Goal: Task Accomplishment & Management: Manage account settings

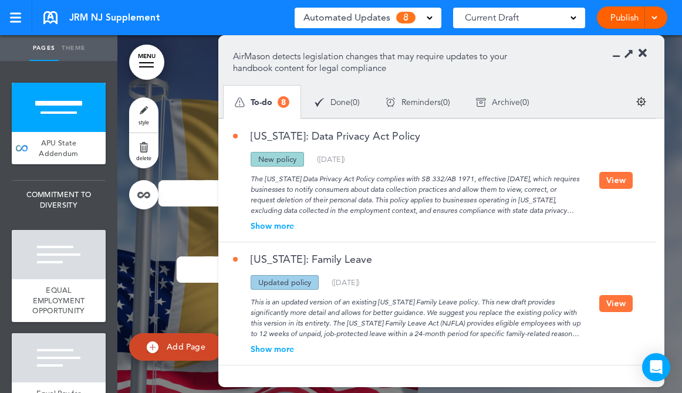
scroll to position [641, 0]
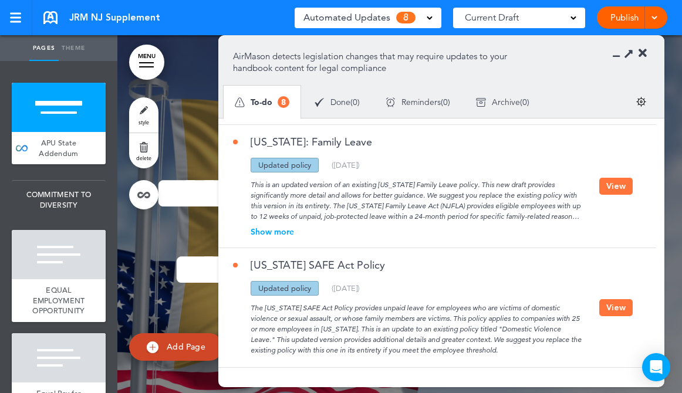
click at [614, 315] on button "View" at bounding box center [615, 307] width 33 height 17
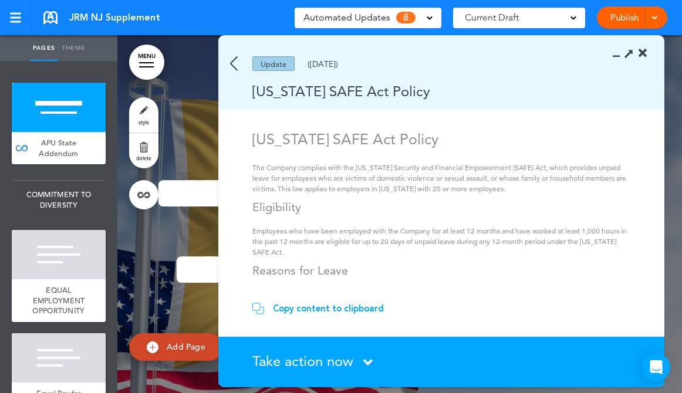
click at [333, 361] on span "Take action now" at bounding box center [302, 361] width 101 height 17
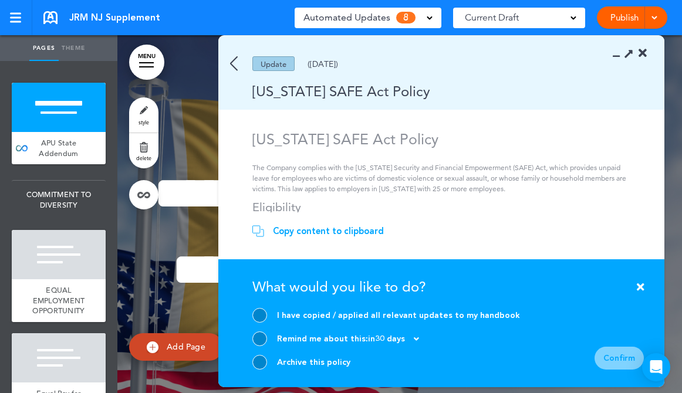
click at [318, 368] on div "Archive this policy" at bounding box center [386, 362] width 268 height 15
click at [262, 367] on div at bounding box center [259, 362] width 15 height 15
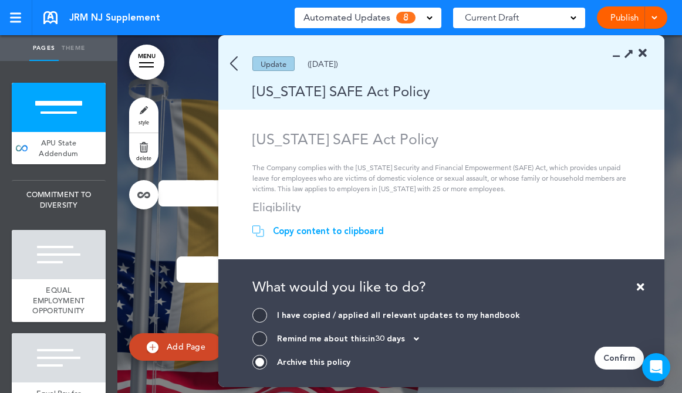
click at [621, 359] on div "Confirm" at bounding box center [618, 358] width 49 height 23
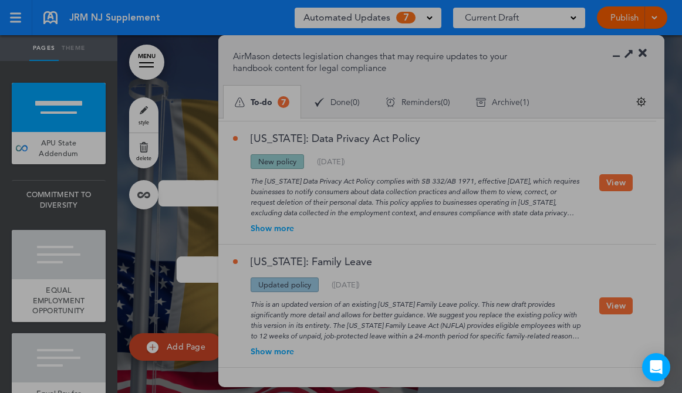
scroll to position [522, 0]
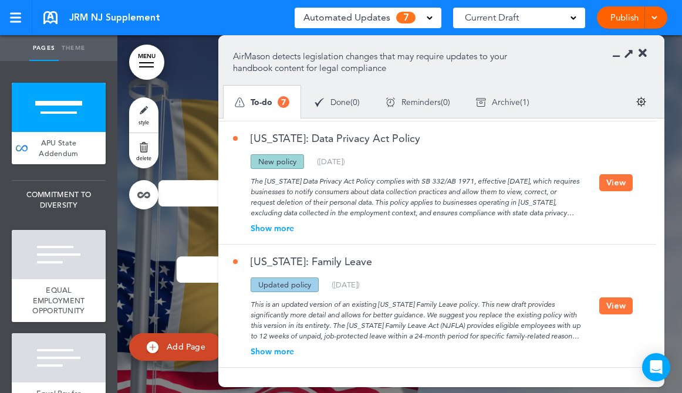
click at [268, 353] on div "Show more" at bounding box center [416, 351] width 366 height 8
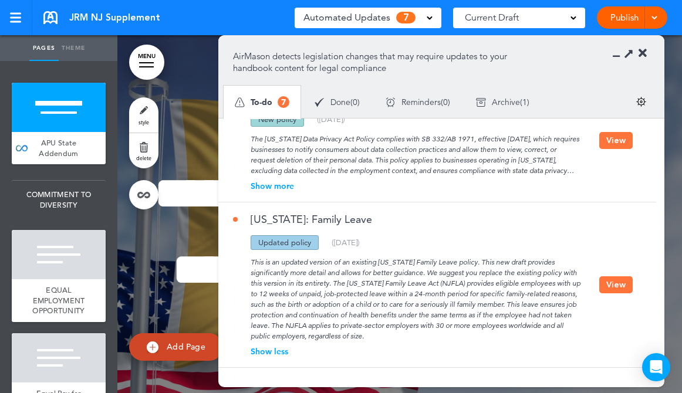
click at [605, 285] on button "View" at bounding box center [615, 284] width 33 height 17
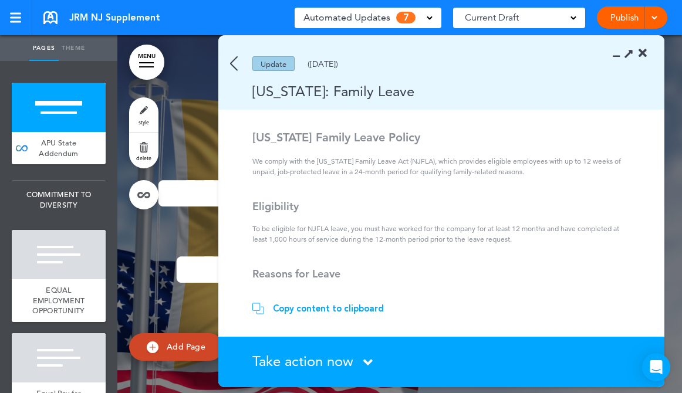
click at [327, 369] on span "Take action now" at bounding box center [302, 361] width 101 height 17
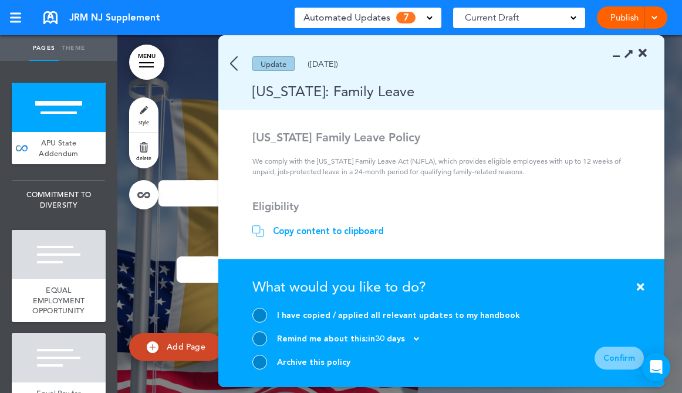
click at [261, 363] on div at bounding box center [259, 362] width 15 height 15
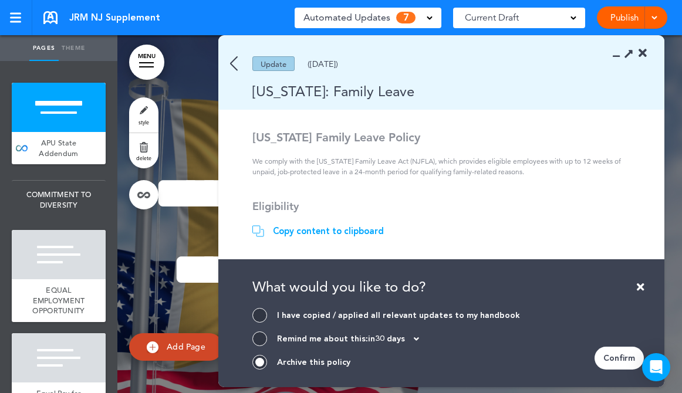
click at [625, 353] on div "Confirm" at bounding box center [618, 358] width 49 height 23
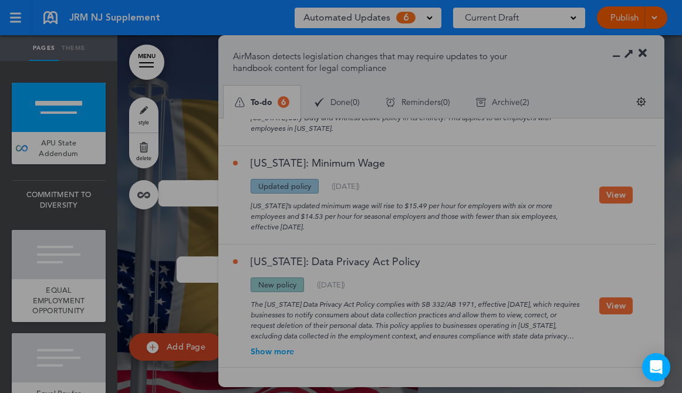
scroll to position [398, 0]
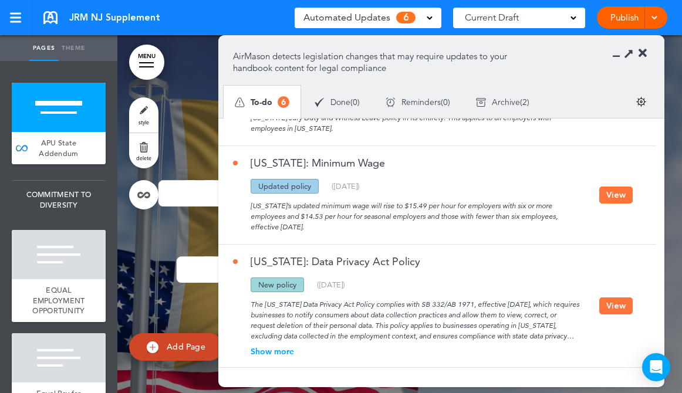
click at [617, 307] on button "View" at bounding box center [615, 305] width 33 height 17
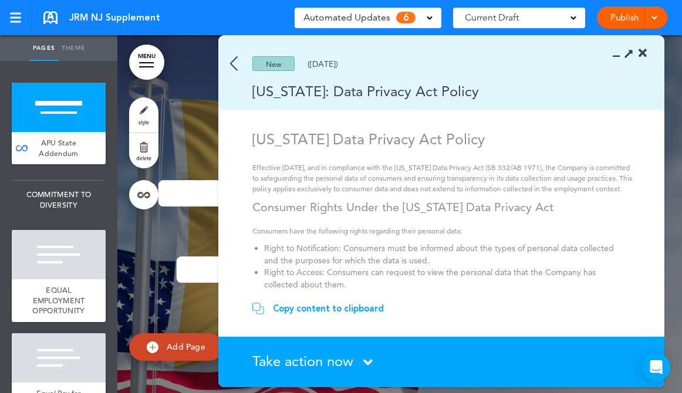
click at [325, 356] on span "Take action now" at bounding box center [302, 361] width 101 height 17
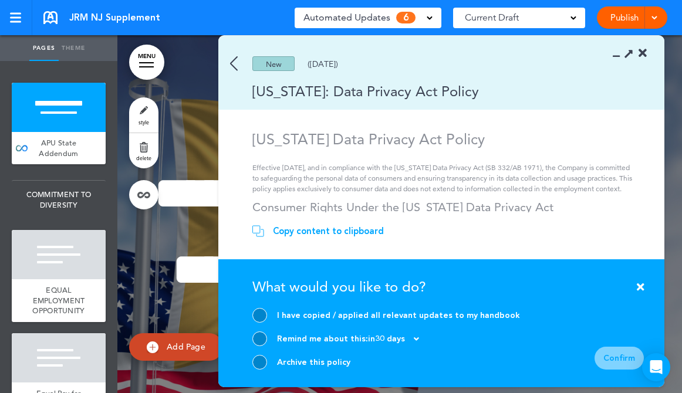
click at [255, 362] on div at bounding box center [259, 362] width 15 height 15
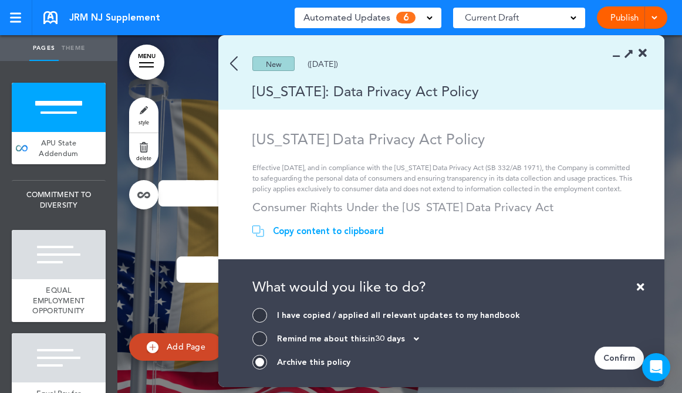
click at [615, 361] on div "Confirm" at bounding box center [618, 358] width 49 height 23
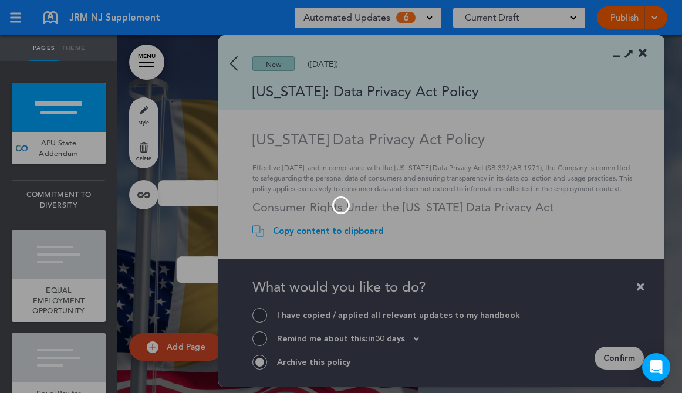
scroll to position [275, 0]
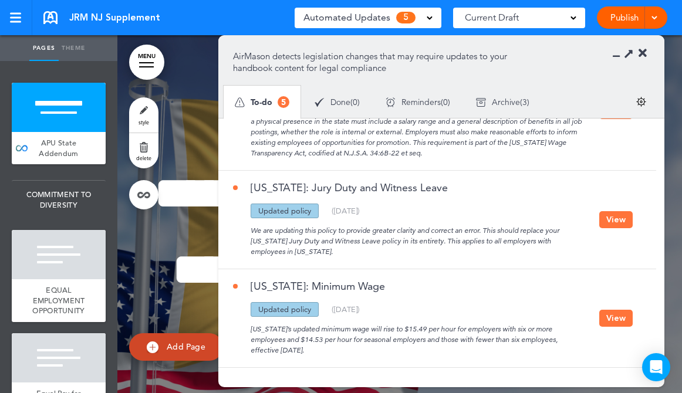
click at [614, 319] on button "View" at bounding box center [615, 318] width 33 height 17
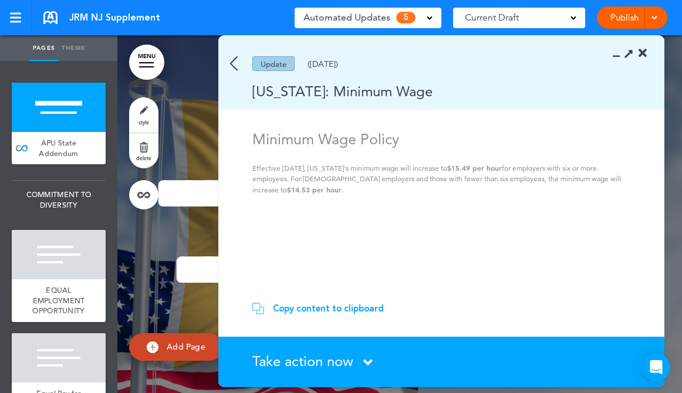
click at [326, 359] on span "Take action now" at bounding box center [302, 361] width 101 height 17
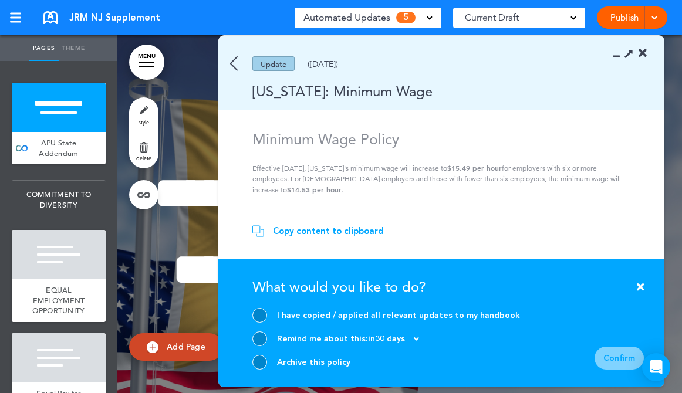
click at [259, 360] on div at bounding box center [259, 362] width 15 height 15
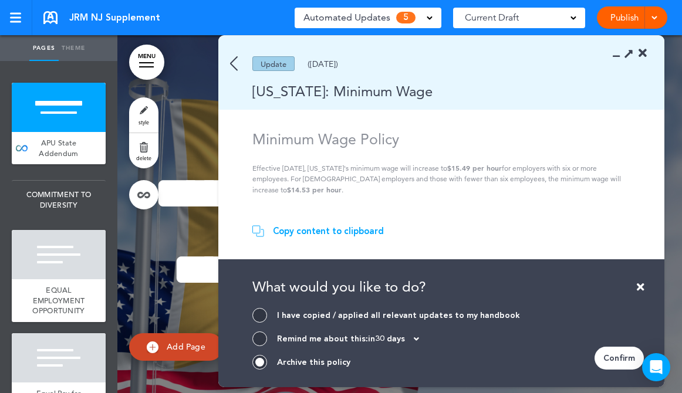
click at [614, 353] on div "Confirm" at bounding box center [618, 358] width 49 height 23
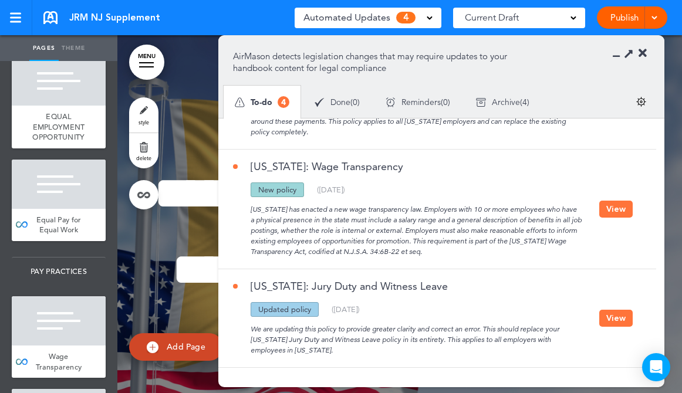
scroll to position [280, 0]
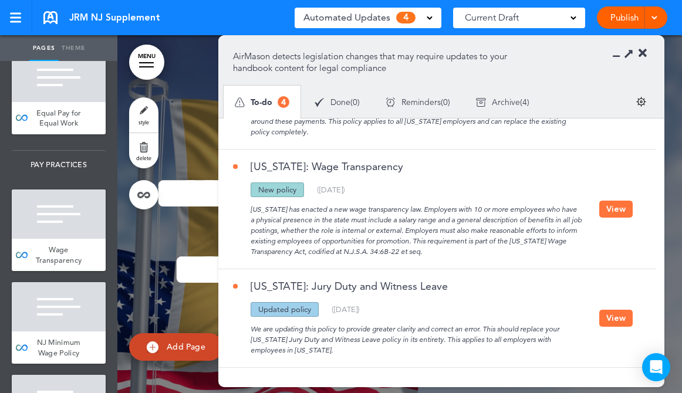
click at [46, 332] on div at bounding box center [59, 306] width 94 height 49
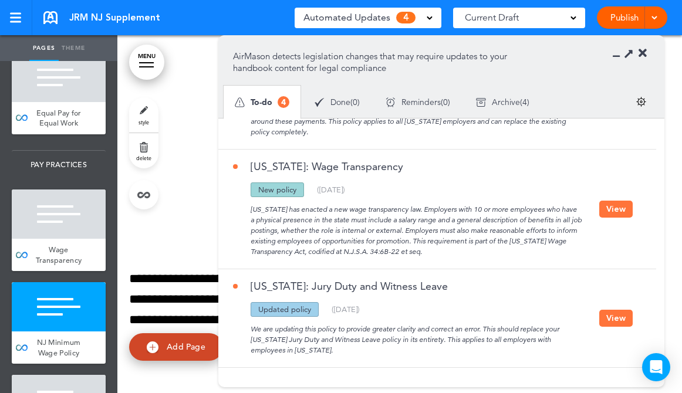
scroll to position [1977, 0]
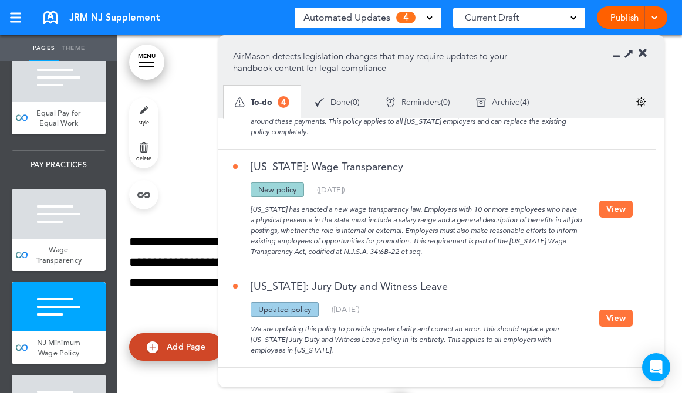
click at [182, 270] on p "**********" at bounding box center [395, 263] width 532 height 62
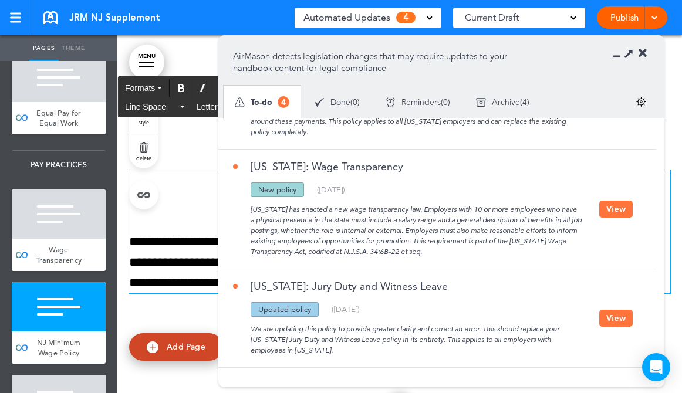
click at [194, 141] on div "**********" at bounding box center [399, 246] width 541 height 241
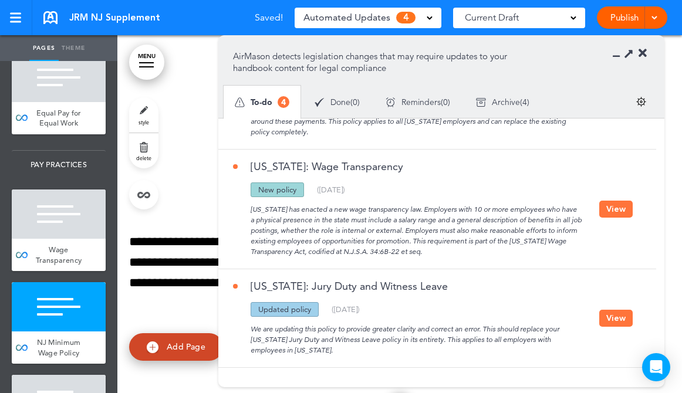
click at [637, 52] on div at bounding box center [633, 54] width 27 height 12
click at [643, 55] on icon at bounding box center [642, 54] width 8 height 12
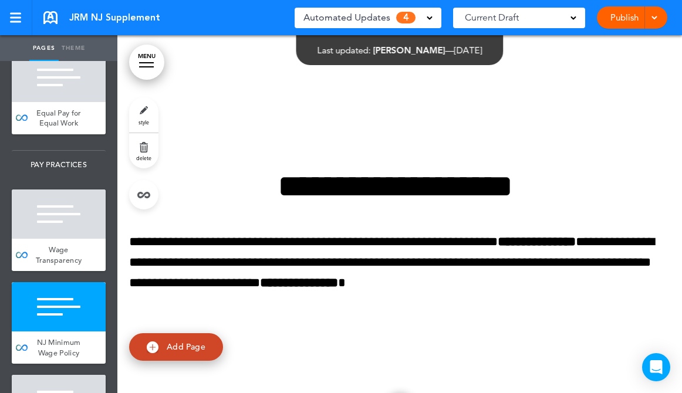
click at [359, 25] on span "Automated Updates" at bounding box center [346, 17] width 87 height 16
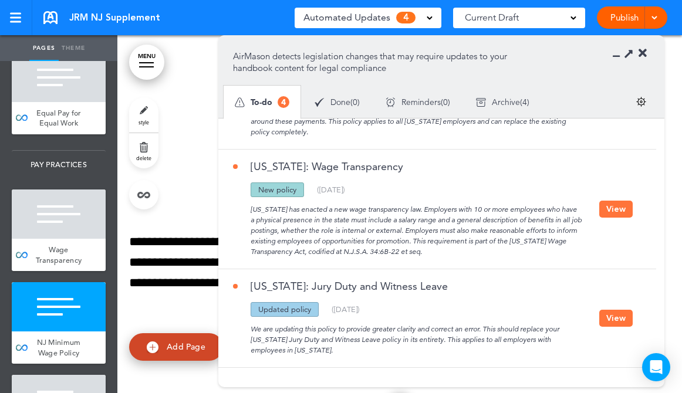
click at [619, 208] on button "View" at bounding box center [615, 209] width 33 height 17
click at [619, 208] on div at bounding box center [341, 196] width 682 height 393
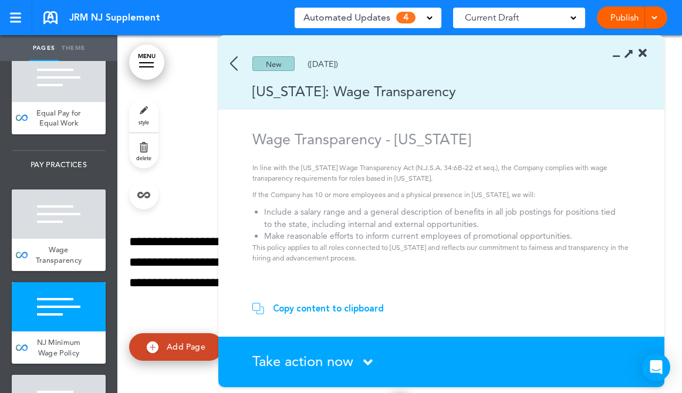
click at [330, 363] on span "Take action now" at bounding box center [302, 361] width 101 height 17
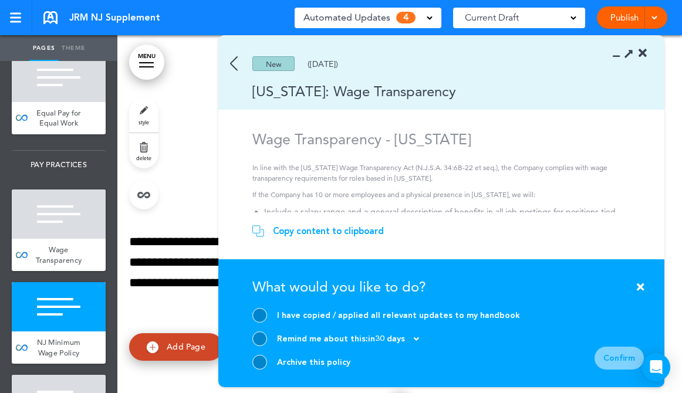
click at [256, 364] on div at bounding box center [259, 362] width 15 height 15
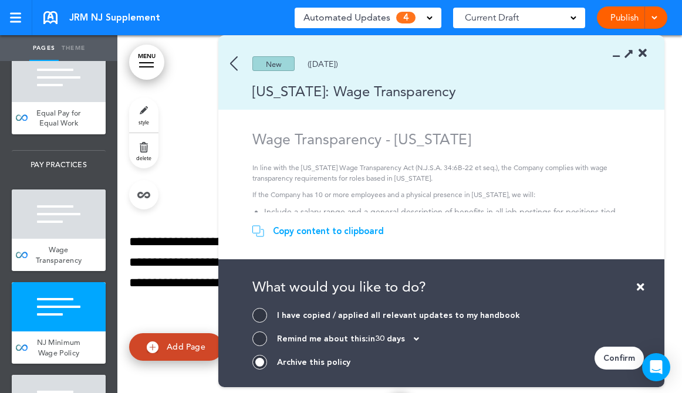
click at [622, 355] on div "Confirm" at bounding box center [618, 358] width 49 height 23
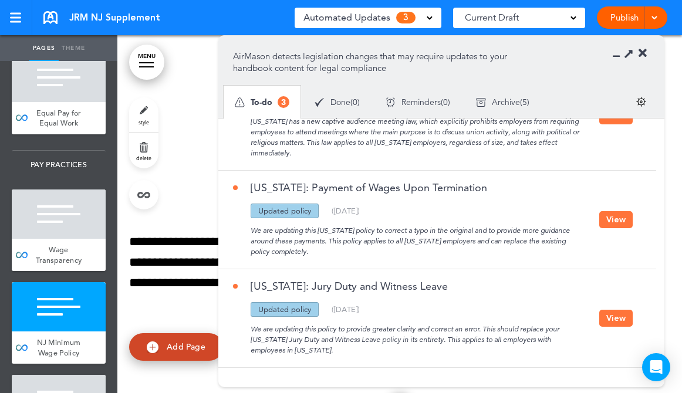
click at [610, 315] on button "View" at bounding box center [615, 318] width 33 height 17
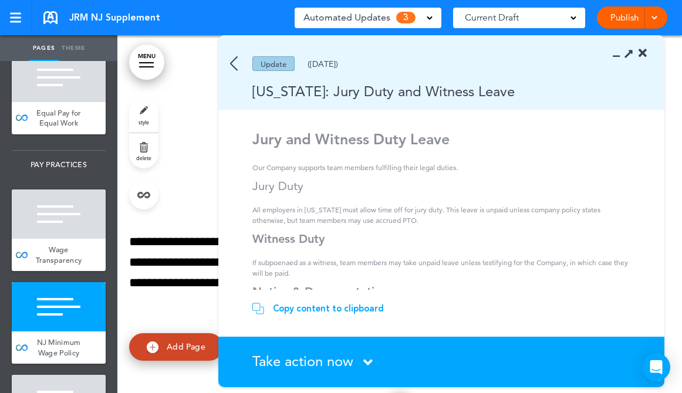
click at [323, 360] on span "Take action now" at bounding box center [302, 361] width 101 height 17
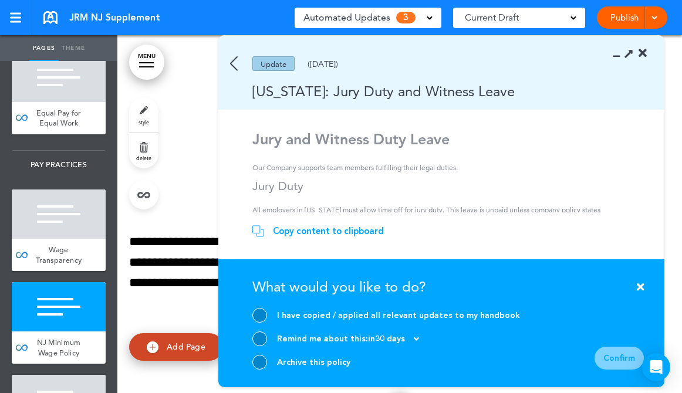
click at [263, 367] on div at bounding box center [259, 362] width 15 height 15
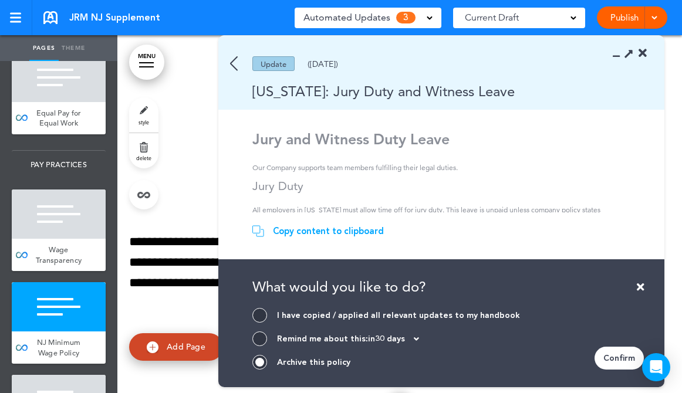
click at [615, 352] on div "Confirm" at bounding box center [618, 358] width 49 height 23
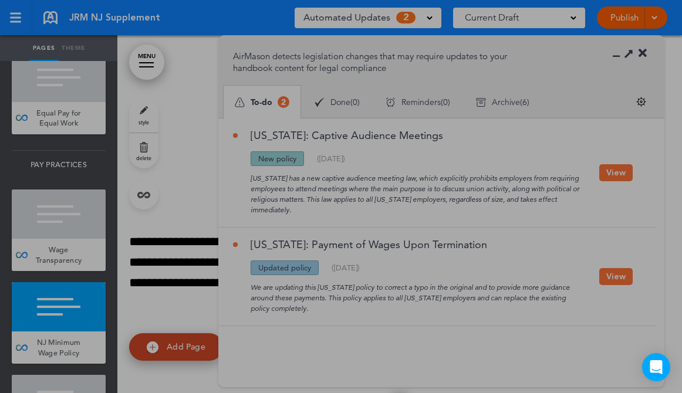
scroll to position [0, 0]
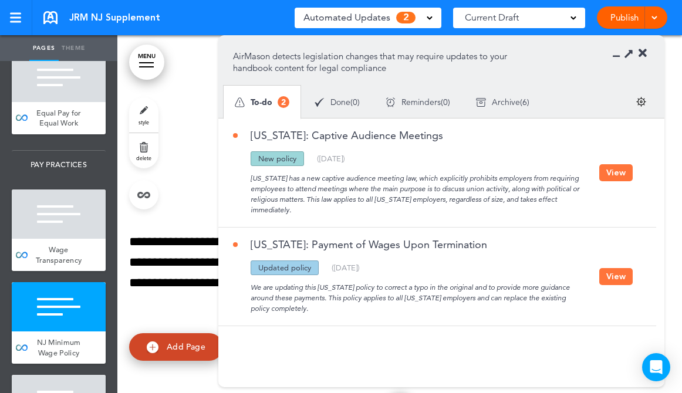
click at [615, 280] on button "View" at bounding box center [615, 276] width 33 height 17
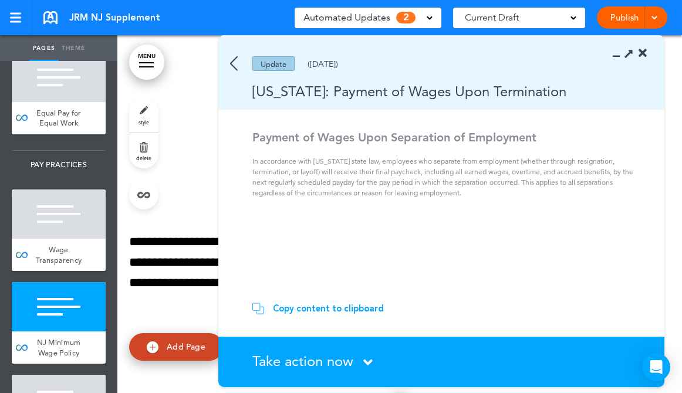
click at [286, 351] on section "Take action now Click here to change the status What would you like to do? I ha…" at bounding box center [441, 362] width 446 height 50
click at [282, 362] on span "Take action now" at bounding box center [302, 361] width 101 height 17
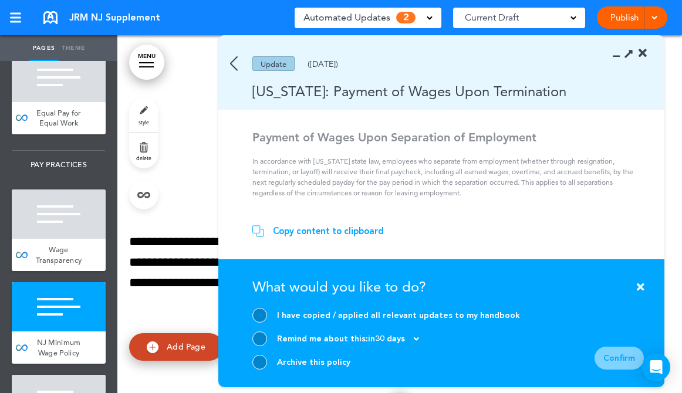
click at [261, 361] on div at bounding box center [259, 362] width 15 height 15
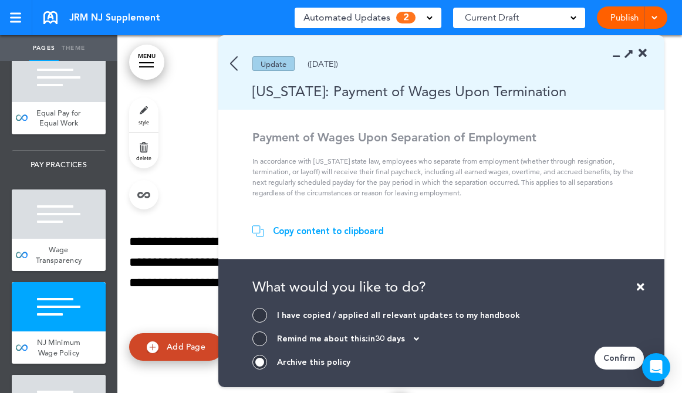
click at [606, 357] on div "Confirm" at bounding box center [618, 358] width 49 height 23
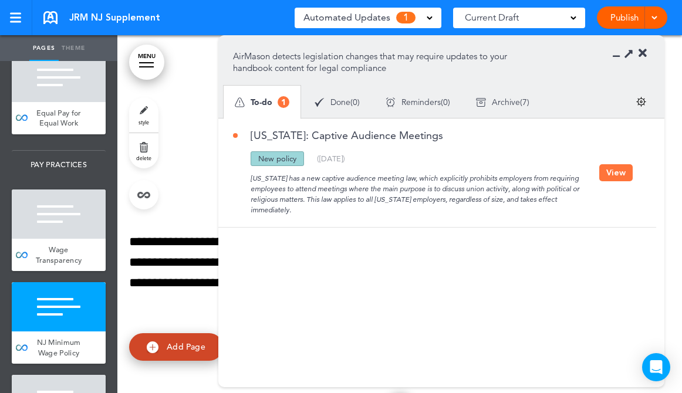
click at [465, 180] on div "New Jersey has a new captive audience meeting law, which explicitly prohibits e…" at bounding box center [416, 190] width 366 height 49
click at [509, 180] on div "New Jersey has a new captive audience meeting law, which explicitly prohibits e…" at bounding box center [416, 190] width 366 height 49
click at [608, 173] on button "View" at bounding box center [615, 172] width 33 height 17
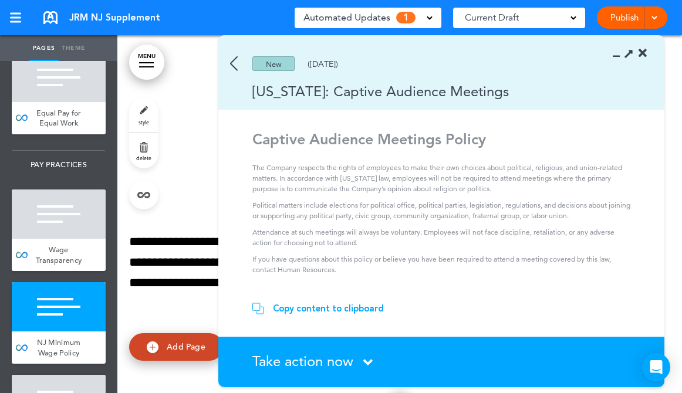
click at [497, 254] on p "If you have questions about this policy or believe you have been required to at…" at bounding box center [442, 264] width 381 height 21
click at [642, 52] on icon at bounding box center [642, 54] width 8 height 12
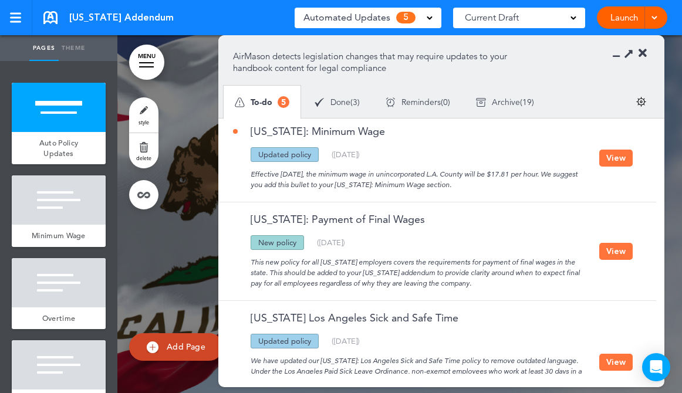
scroll to position [227, 0]
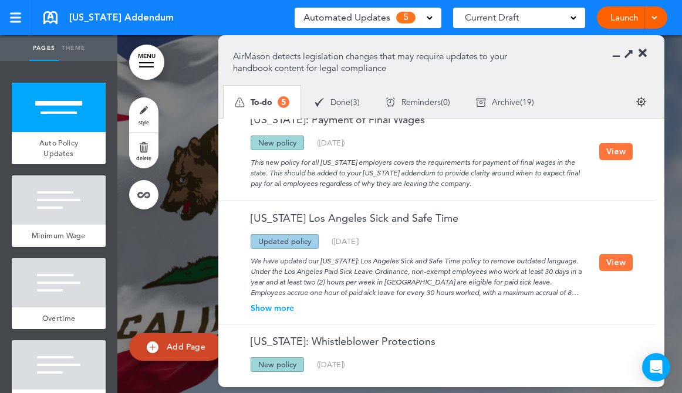
click at [605, 267] on button "View" at bounding box center [615, 262] width 33 height 17
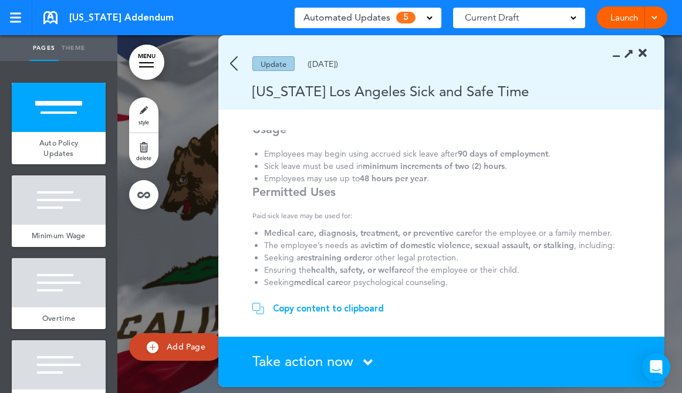
scroll to position [0, 0]
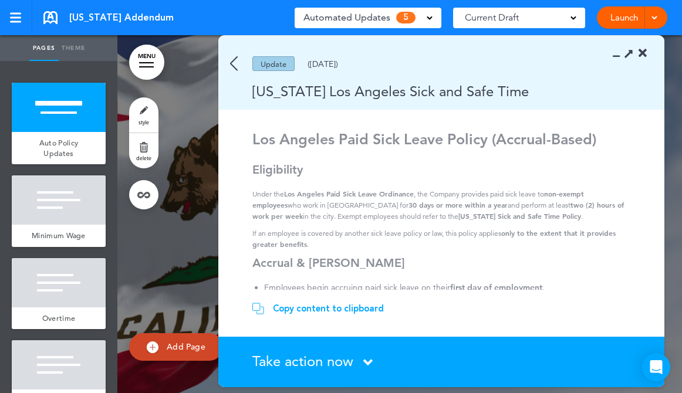
click at [445, 48] on section "Update (02/04/2025) California Los Angeles Sick and Safe Time" at bounding box center [441, 73] width 446 height 74
click at [429, 16] on span at bounding box center [430, 17] width 6 height 6
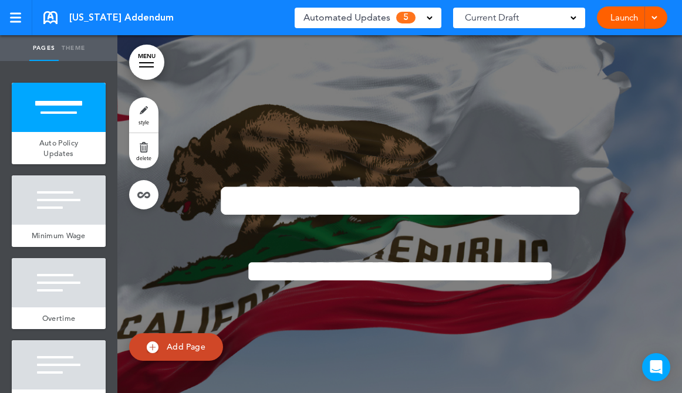
click at [429, 16] on span at bounding box center [430, 17] width 6 height 6
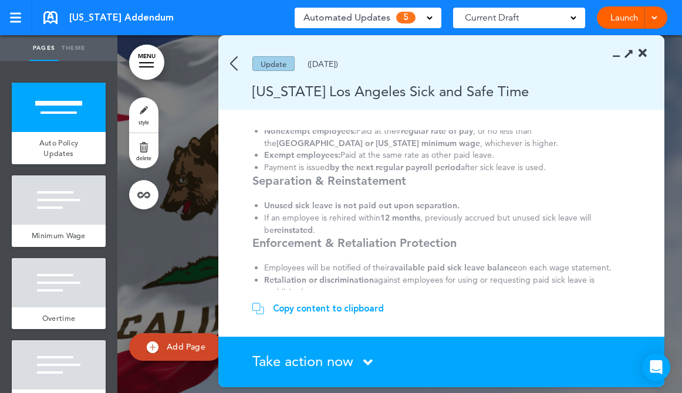
scroll to position [723, 0]
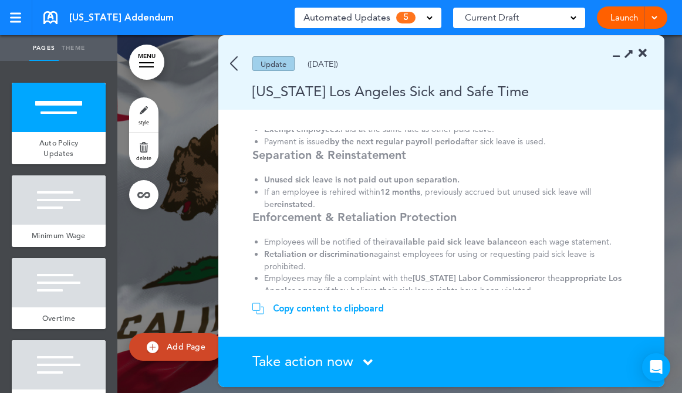
click at [235, 65] on img at bounding box center [234, 63] width 8 height 15
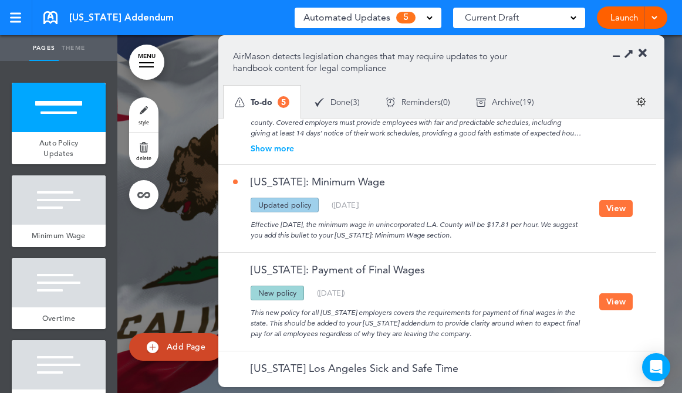
scroll to position [76, 0]
click at [525, 107] on div "Archive ( 19 )" at bounding box center [505, 102] width 84 height 31
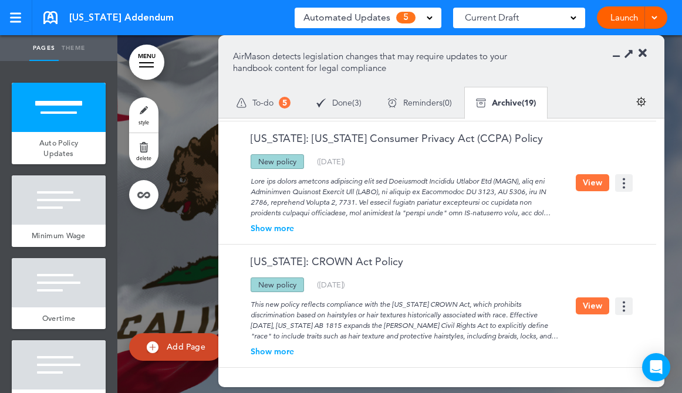
scroll to position [2046, 0]
click at [343, 101] on span "Done" at bounding box center [342, 103] width 20 height 8
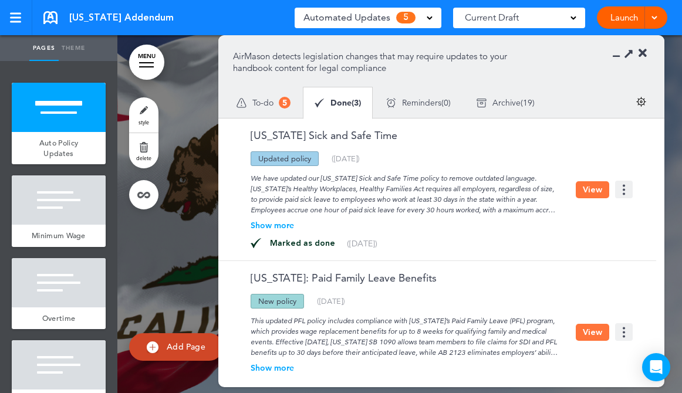
click at [584, 187] on button "View" at bounding box center [592, 189] width 33 height 17
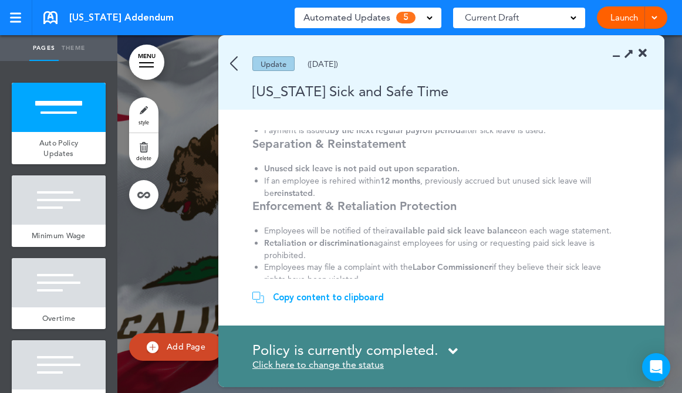
scroll to position [639, 0]
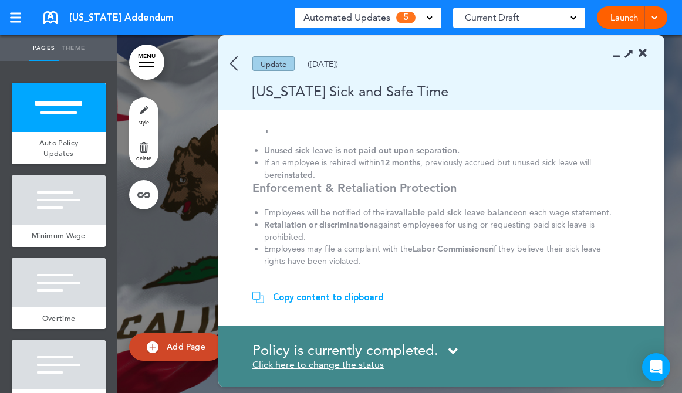
click at [236, 64] on img at bounding box center [234, 63] width 8 height 15
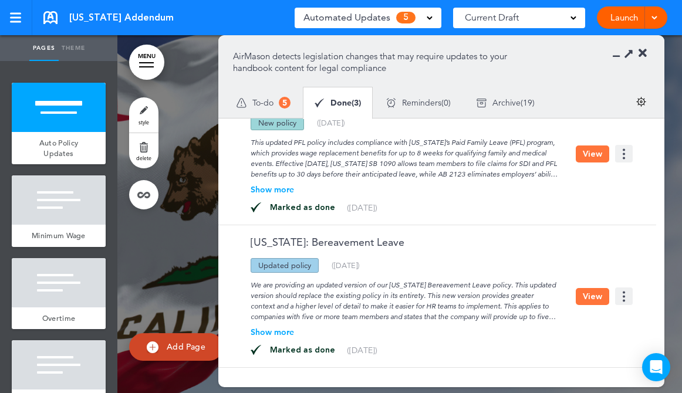
scroll to position [0, 0]
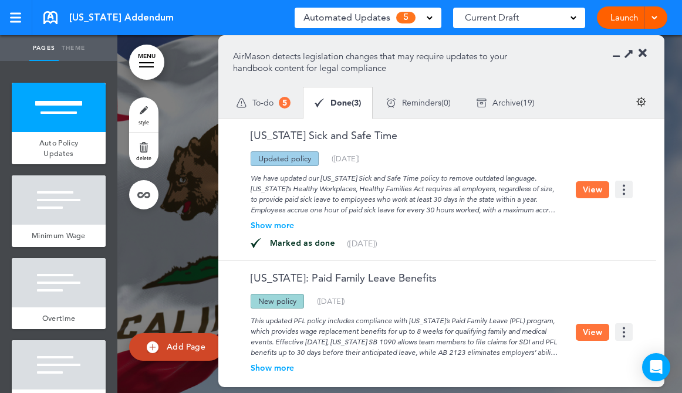
click at [269, 103] on span "To-do" at bounding box center [262, 103] width 21 height 8
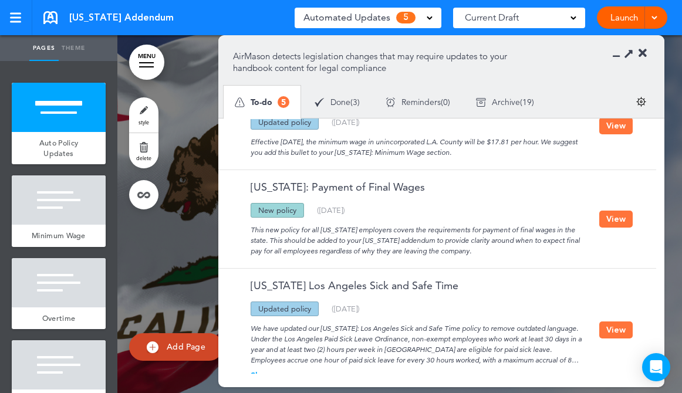
scroll to position [161, 0]
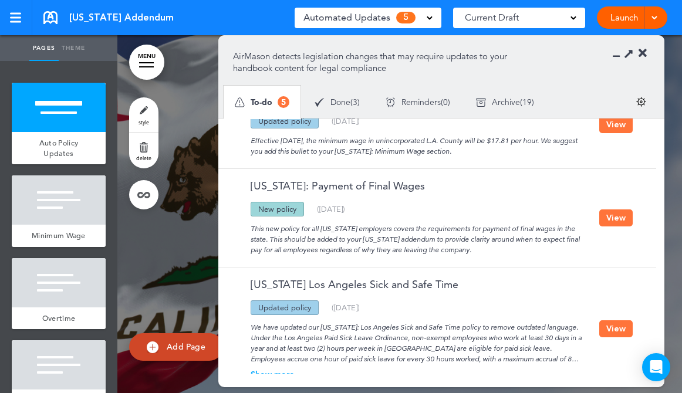
click at [611, 213] on button "View" at bounding box center [615, 217] width 33 height 17
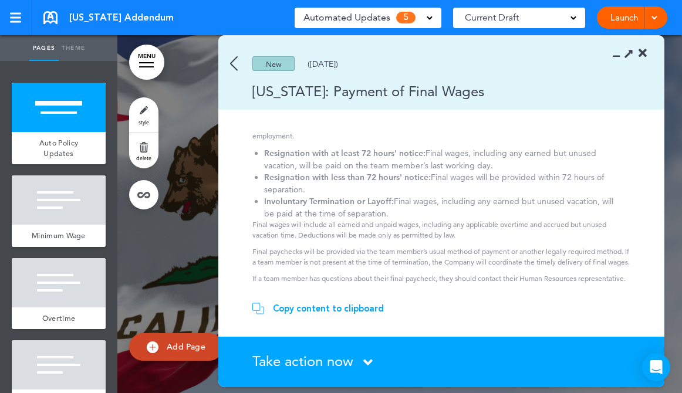
scroll to position [0, 0]
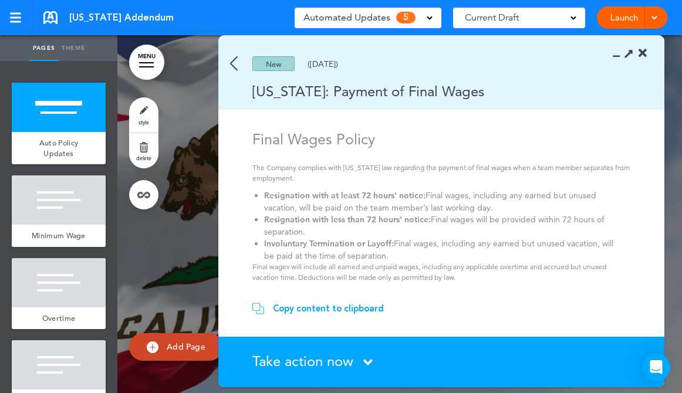
click at [231, 67] on img at bounding box center [234, 63] width 8 height 15
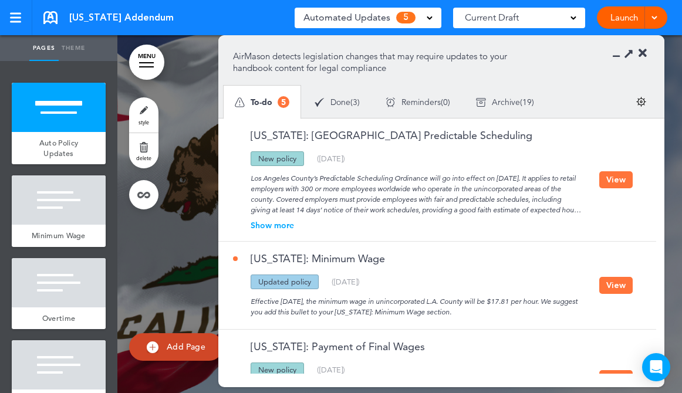
click at [346, 105] on span "Done" at bounding box center [340, 102] width 20 height 8
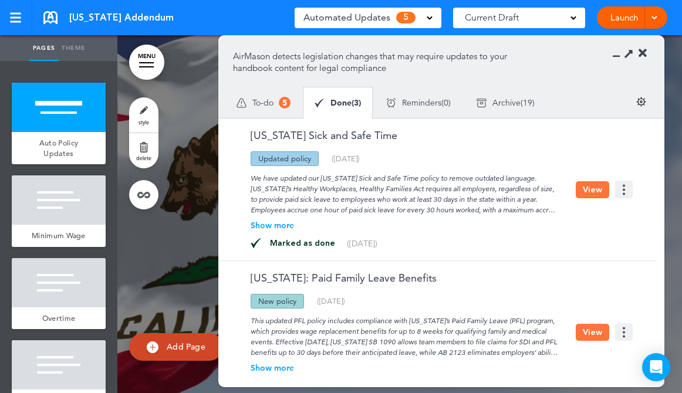
click at [584, 188] on button "View" at bounding box center [592, 189] width 33 height 17
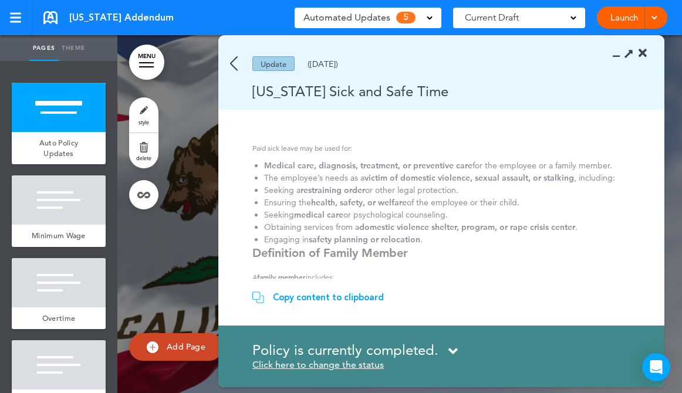
scroll to position [259, 0]
click at [233, 62] on img at bounding box center [234, 63] width 8 height 15
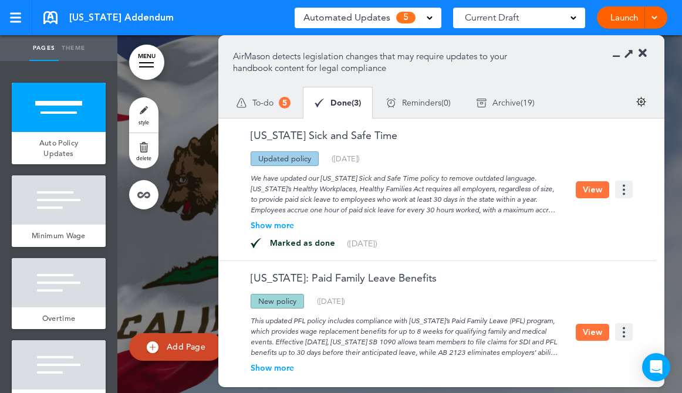
click at [266, 100] on span "To-do" at bounding box center [262, 103] width 21 height 8
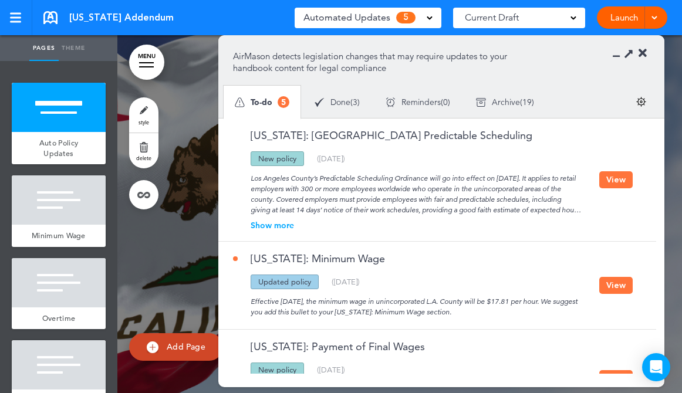
click at [613, 174] on button "View" at bounding box center [615, 179] width 33 height 17
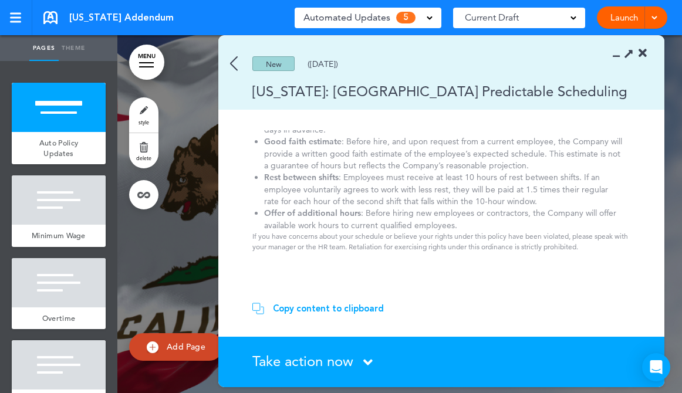
scroll to position [0, 0]
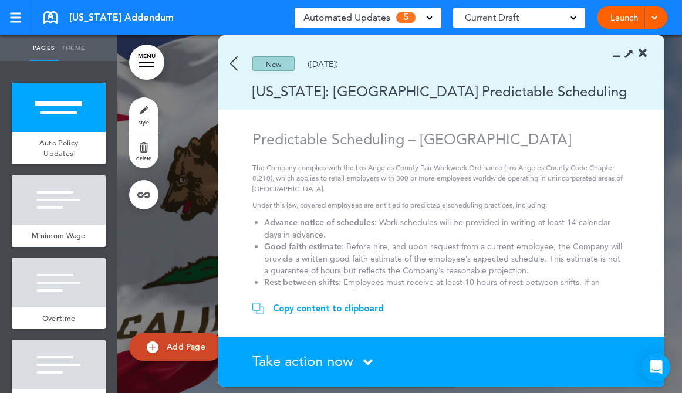
drag, startPoint x: 455, startPoint y: 280, endPoint x: 386, endPoint y: 250, distance: 76.0
click at [386, 250] on li "Good faith estimate : Before hire, and upon request from a current employee, th…" at bounding box center [443, 259] width 358 height 36
click at [236, 67] on img at bounding box center [234, 63] width 8 height 15
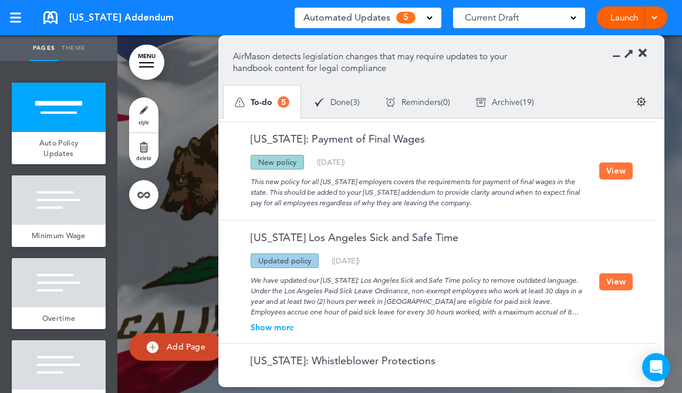
scroll to position [208, 0]
click at [609, 280] on button "View" at bounding box center [615, 281] width 33 height 17
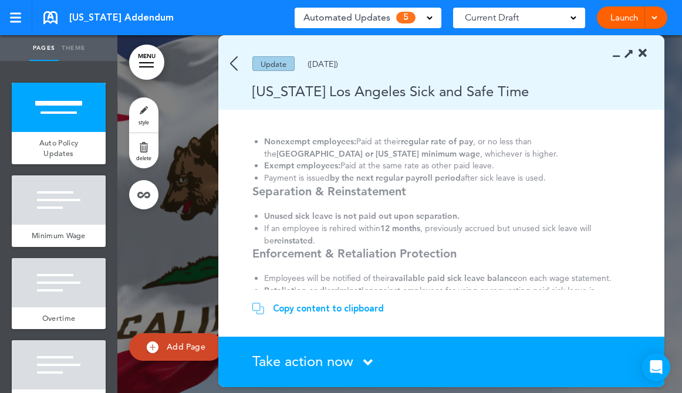
scroll to position [723, 0]
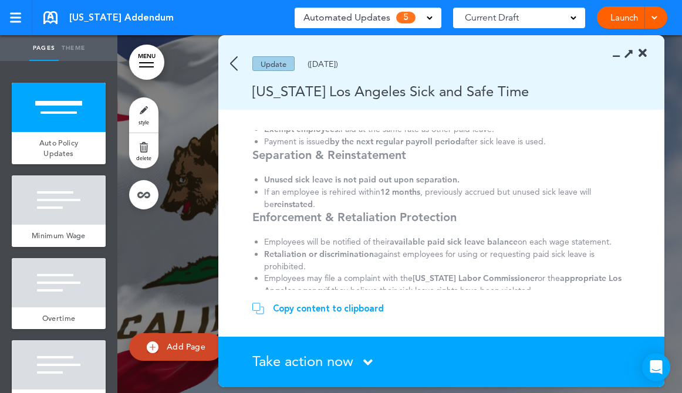
click at [448, 236] on strong "available paid sick leave balance" at bounding box center [454, 241] width 128 height 11
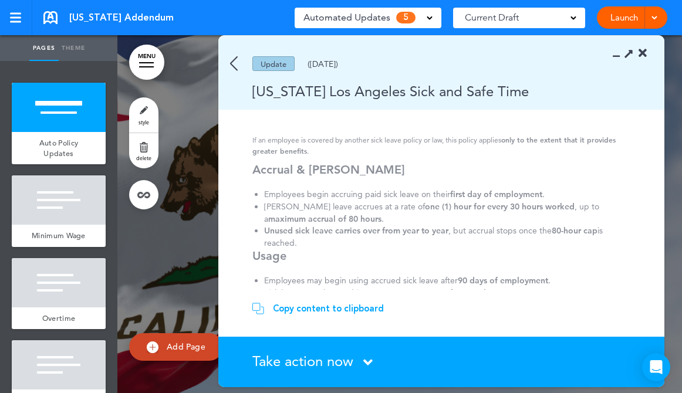
scroll to position [0, 0]
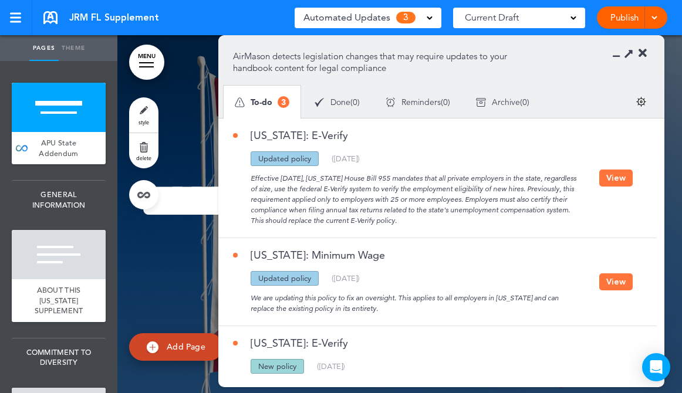
click at [611, 178] on button "View" at bounding box center [615, 178] width 33 height 17
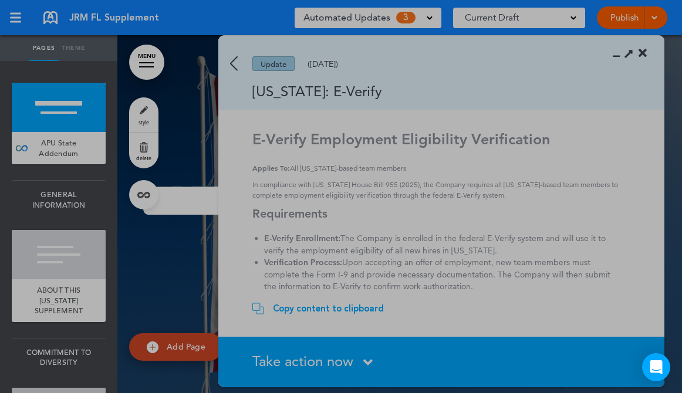
click at [611, 178] on div at bounding box center [341, 196] width 682 height 393
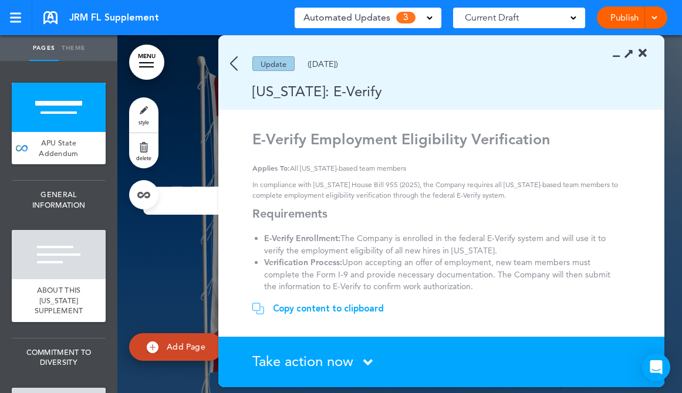
click at [318, 361] on span "Take action now" at bounding box center [302, 361] width 101 height 17
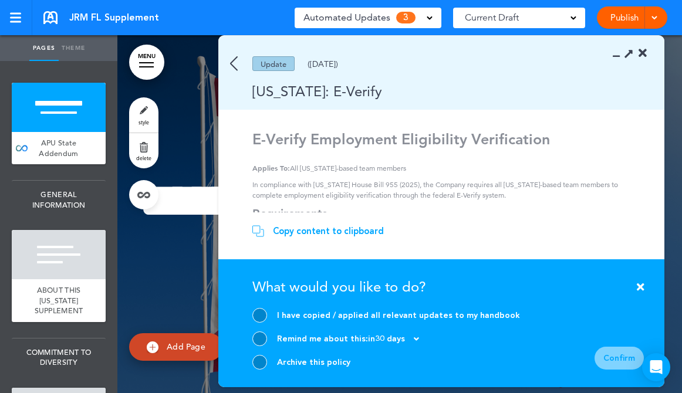
click at [258, 315] on div at bounding box center [259, 315] width 15 height 15
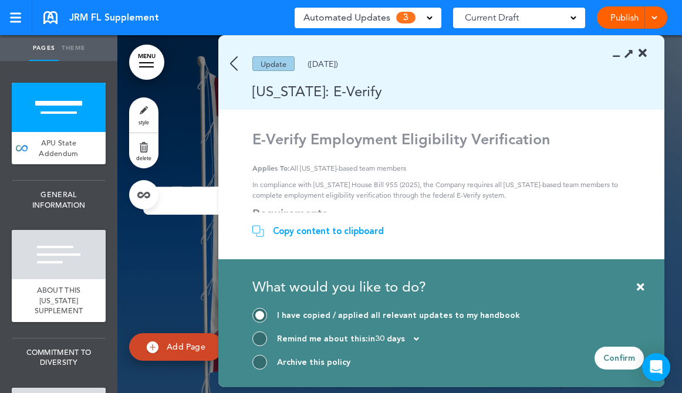
click at [603, 355] on div "Confirm" at bounding box center [618, 358] width 49 height 23
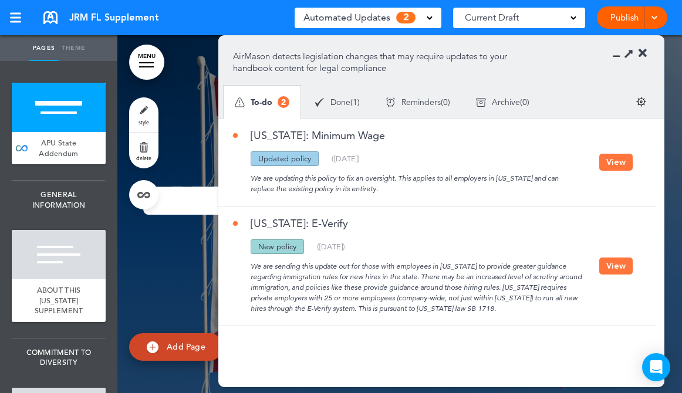
click at [616, 158] on button "View" at bounding box center [615, 162] width 33 height 17
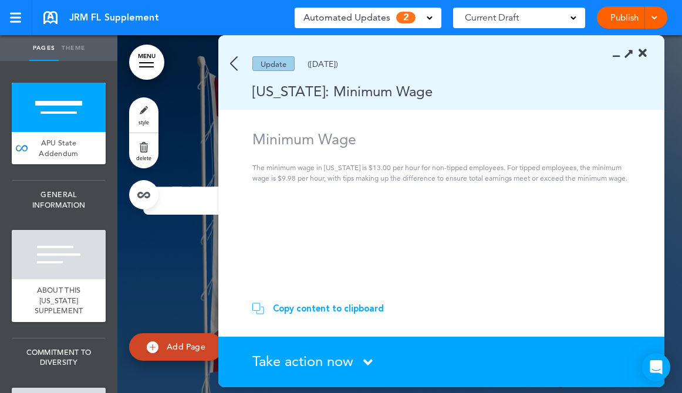
click at [273, 364] on span "Take action now" at bounding box center [302, 361] width 101 height 17
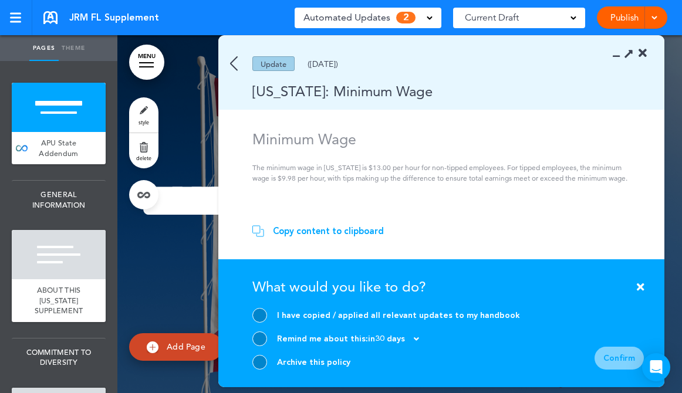
click at [259, 316] on div at bounding box center [259, 315] width 15 height 15
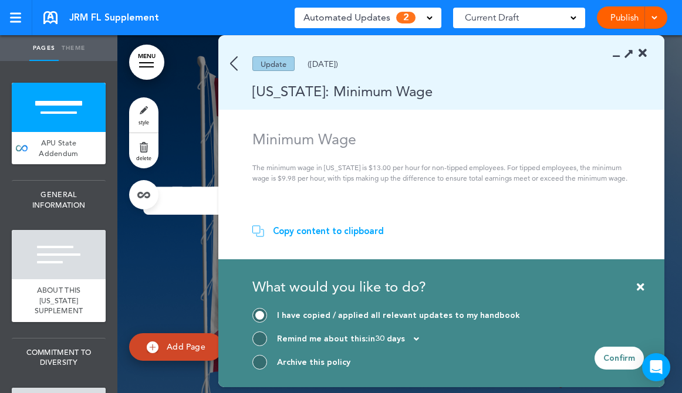
click at [600, 354] on div "Confirm" at bounding box center [618, 358] width 49 height 23
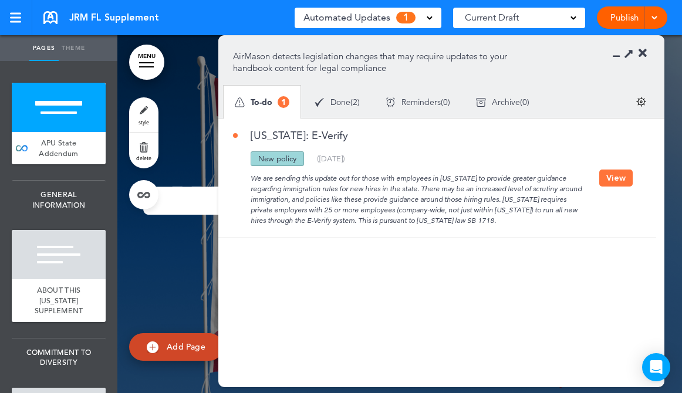
click at [614, 177] on button "View" at bounding box center [615, 178] width 33 height 17
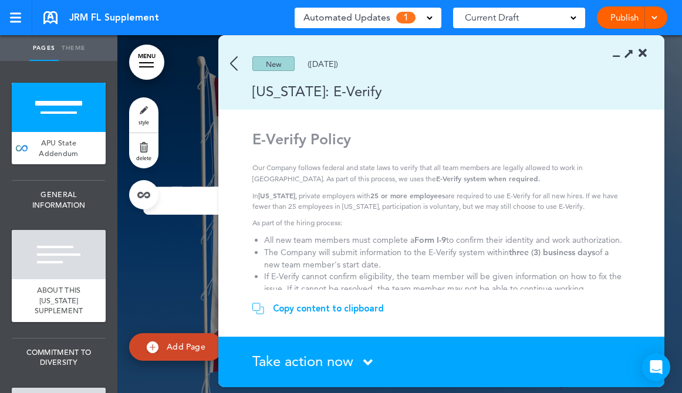
click at [315, 357] on span "Take action now" at bounding box center [302, 361] width 101 height 17
click at [315, 357] on section "Take action now Click here to change the status What would you like to do? I ha…" at bounding box center [441, 362] width 446 height 50
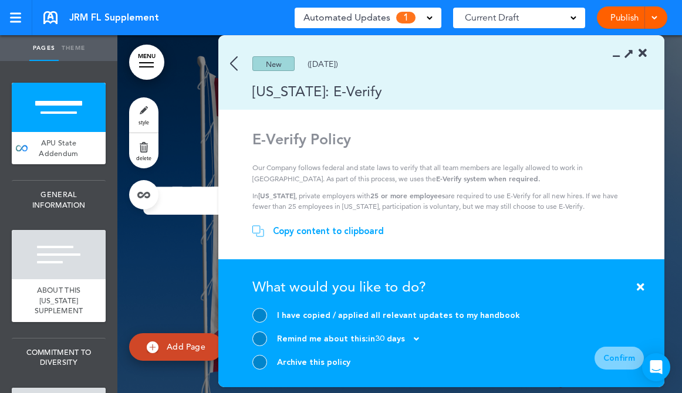
click at [256, 319] on div at bounding box center [259, 315] width 15 height 15
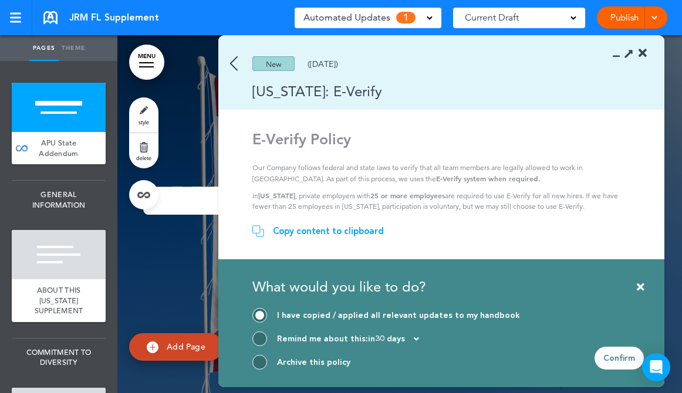
click at [607, 355] on div "Confirm" at bounding box center [618, 358] width 49 height 23
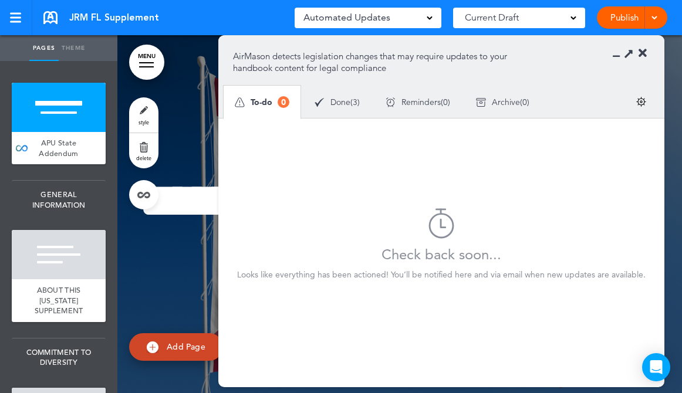
click at [19, 24] on link at bounding box center [16, 17] width 32 height 35
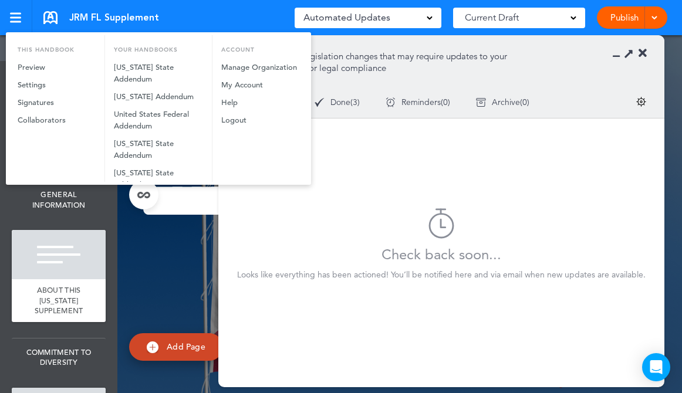
click at [49, 21] on div at bounding box center [341, 196] width 682 height 393
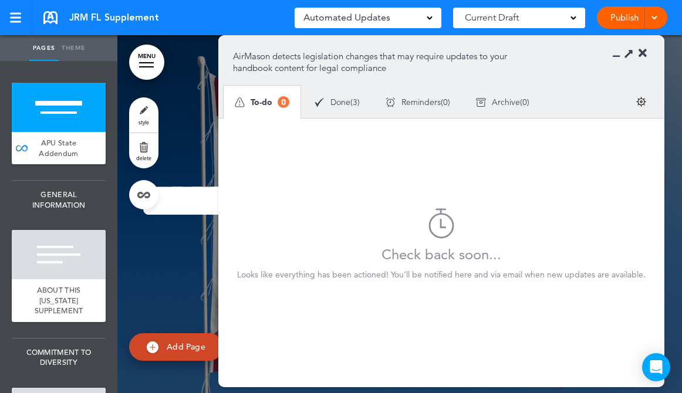
click at [49, 15] on link at bounding box center [50, 17] width 14 height 13
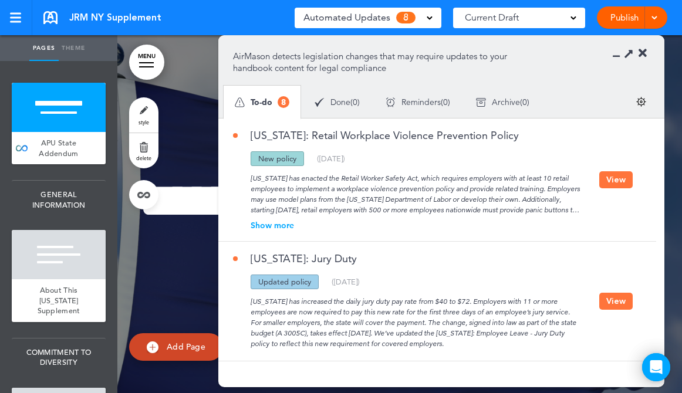
click at [613, 178] on button "View" at bounding box center [615, 179] width 33 height 17
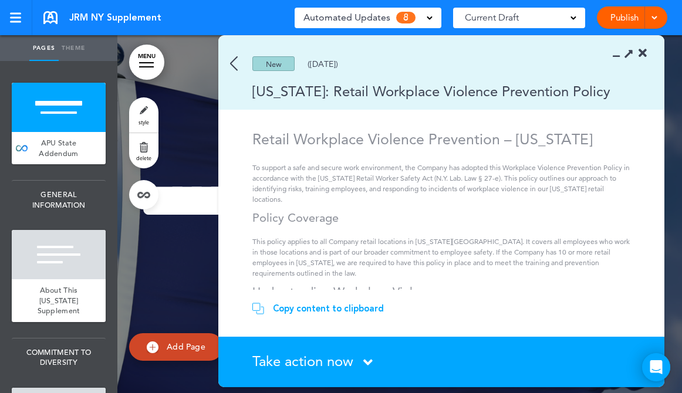
click at [363, 361] on div "Take action now Click here to change the status" at bounding box center [447, 361] width 391 height 15
click at [348, 359] on span "Take action now" at bounding box center [302, 361] width 101 height 17
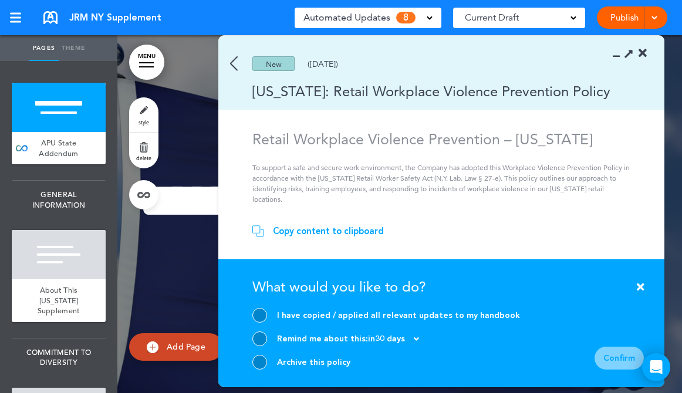
click at [328, 363] on div "Archive this policy" at bounding box center [313, 362] width 73 height 11
click at [255, 364] on div at bounding box center [259, 362] width 15 height 15
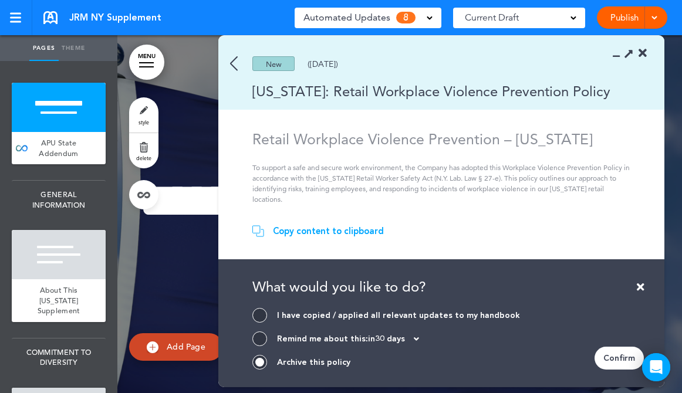
click at [616, 362] on div "Confirm" at bounding box center [618, 358] width 49 height 23
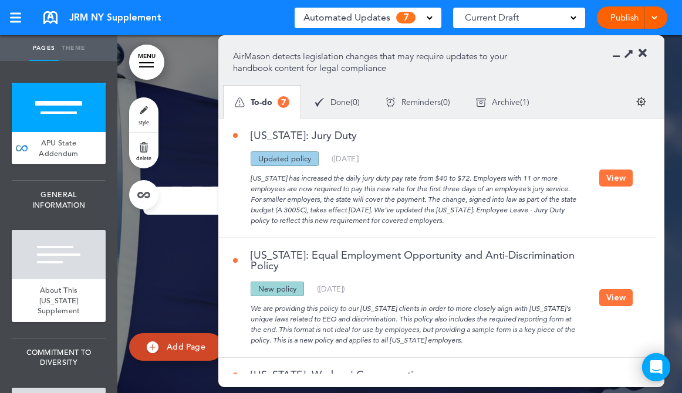
click at [611, 296] on button "View" at bounding box center [615, 297] width 33 height 17
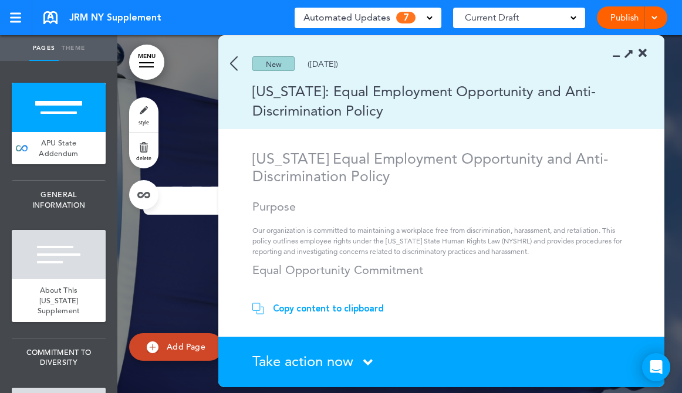
click at [295, 354] on span "Take action now" at bounding box center [302, 361] width 101 height 17
click at [295, 354] on section "Take action now Click here to change the status What would you like to do? I ha…" at bounding box center [441, 362] width 446 height 50
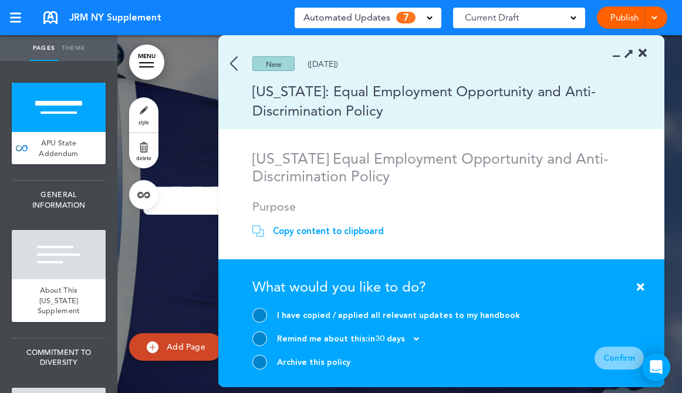
click at [258, 314] on div at bounding box center [259, 315] width 15 height 15
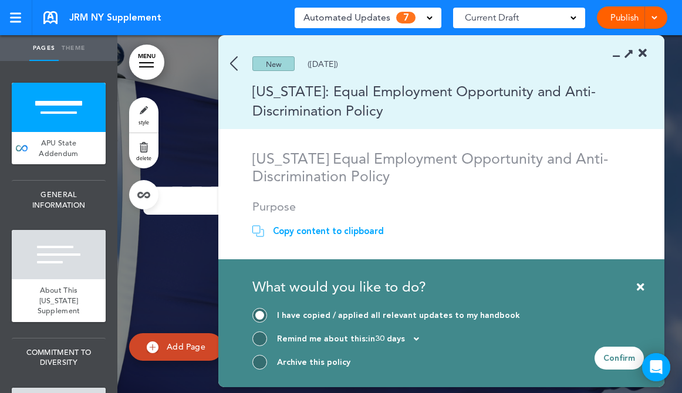
click at [619, 358] on div "Confirm" at bounding box center [618, 358] width 49 height 23
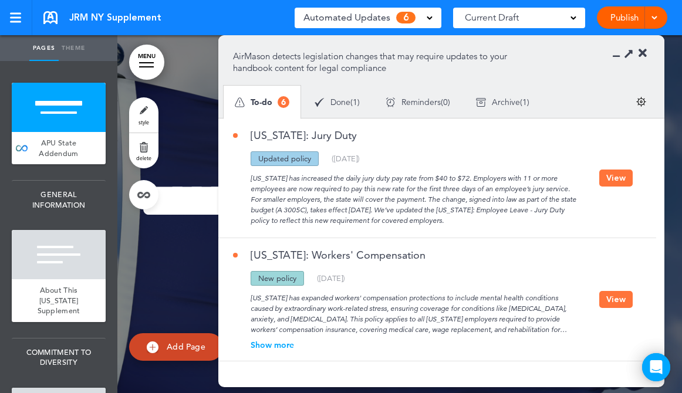
click at [616, 177] on button "View" at bounding box center [615, 178] width 33 height 17
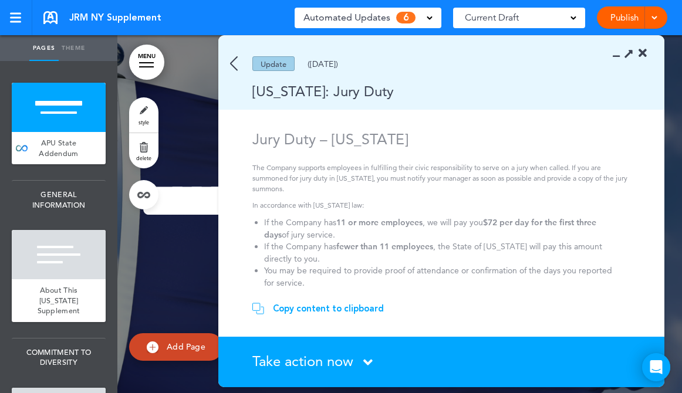
click at [272, 357] on span "Take action now" at bounding box center [302, 361] width 101 height 17
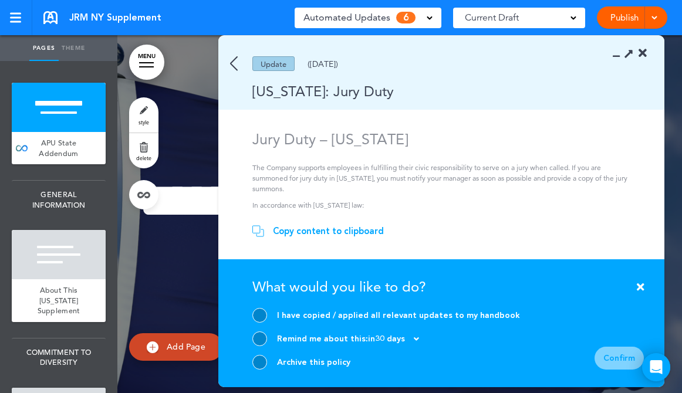
click at [262, 317] on div at bounding box center [259, 315] width 15 height 15
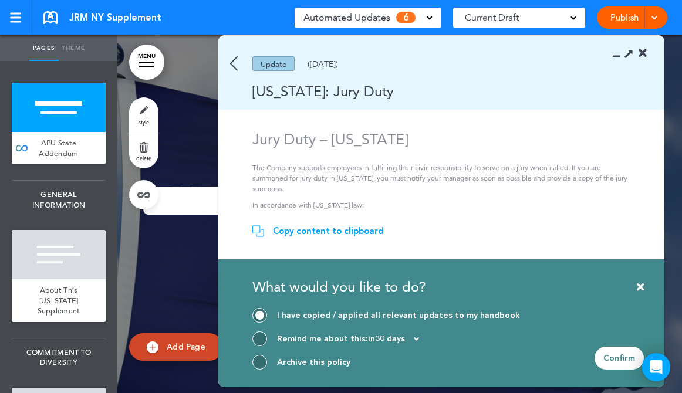
click at [614, 359] on div "Confirm" at bounding box center [618, 358] width 49 height 23
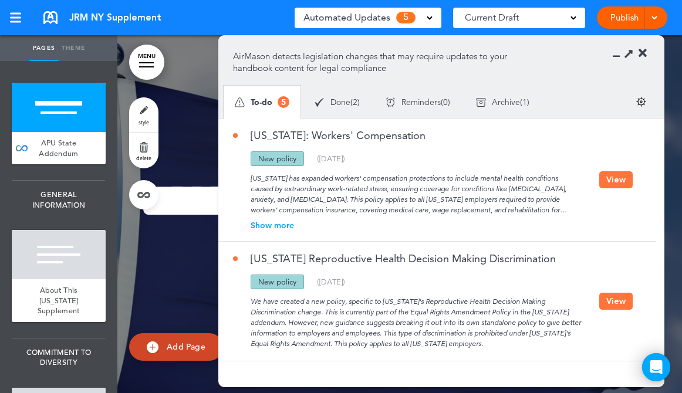
click at [615, 178] on button "View" at bounding box center [615, 179] width 33 height 17
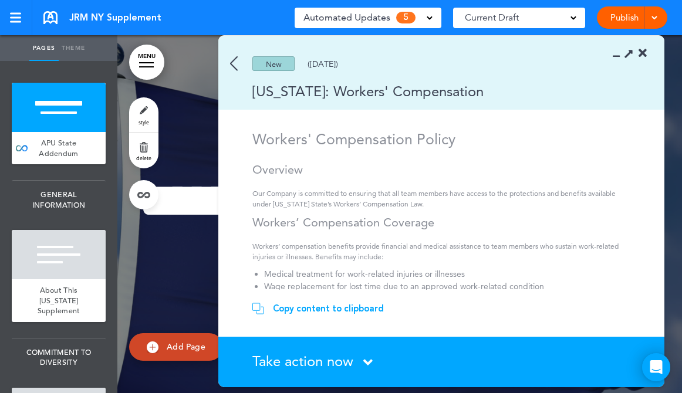
click at [275, 361] on span "Take action now" at bounding box center [302, 361] width 101 height 17
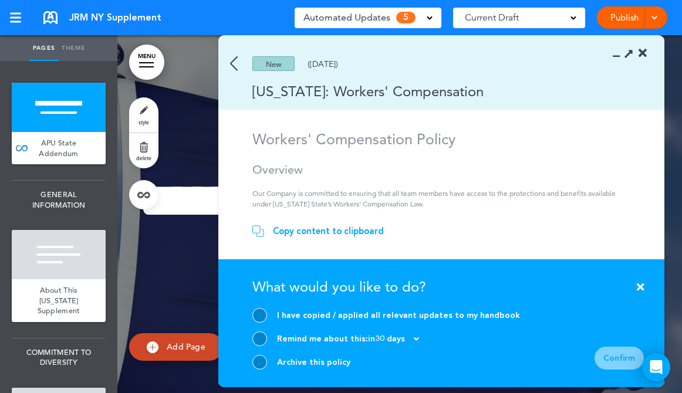
click at [262, 315] on div at bounding box center [259, 315] width 15 height 15
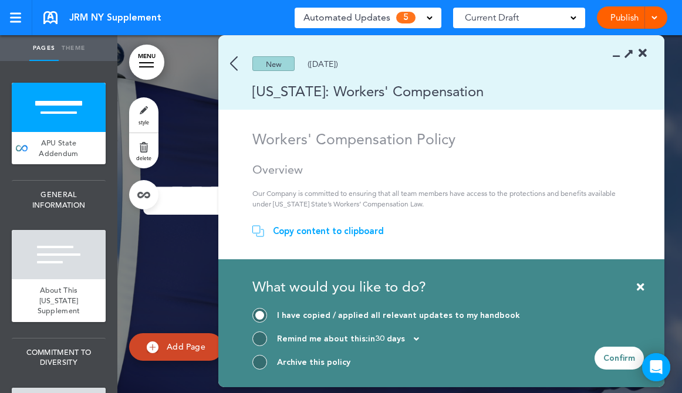
click at [611, 358] on div "Confirm" at bounding box center [618, 358] width 49 height 23
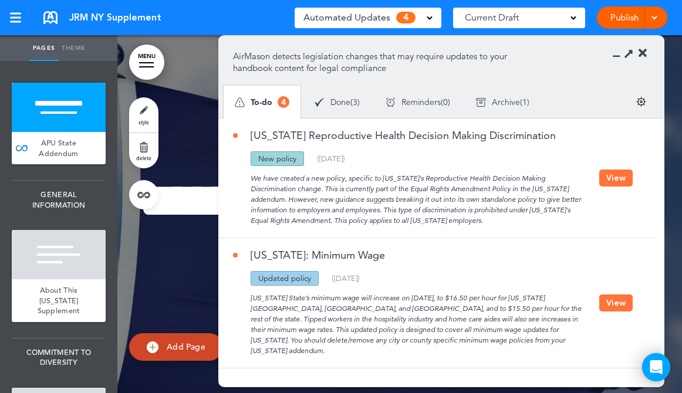
click at [618, 179] on button "View" at bounding box center [615, 178] width 33 height 17
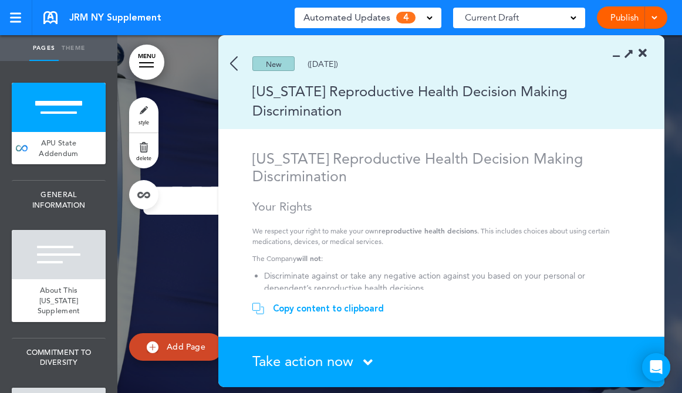
click at [310, 364] on span "Take action now" at bounding box center [302, 361] width 101 height 17
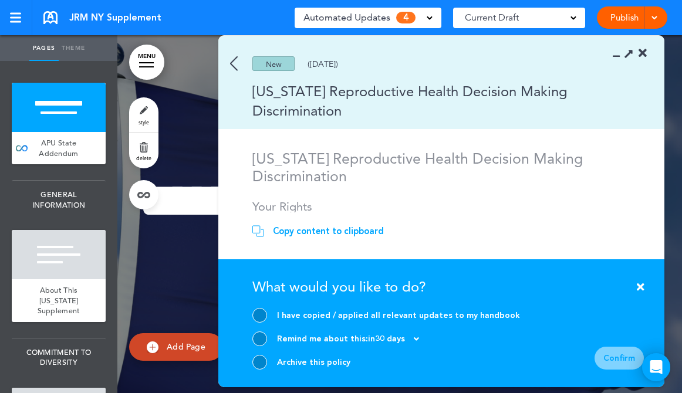
click at [263, 316] on div at bounding box center [259, 315] width 15 height 15
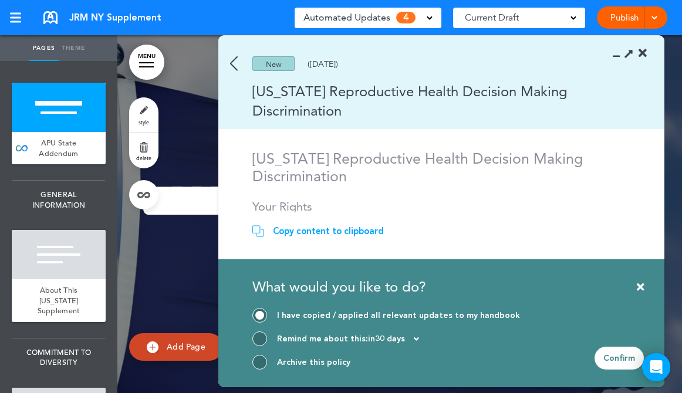
click at [629, 358] on div "Confirm" at bounding box center [618, 358] width 49 height 23
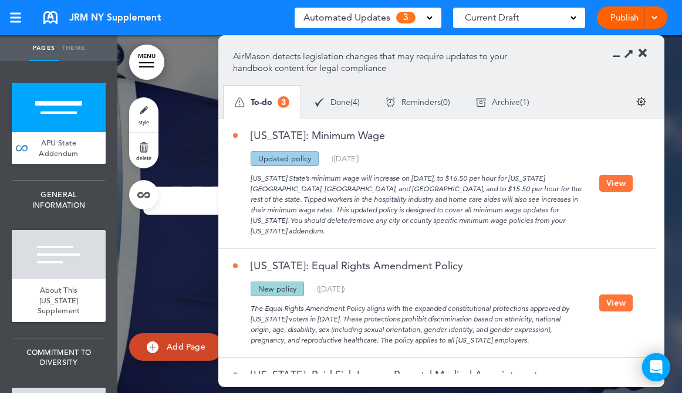
click at [615, 295] on button "View" at bounding box center [615, 303] width 33 height 17
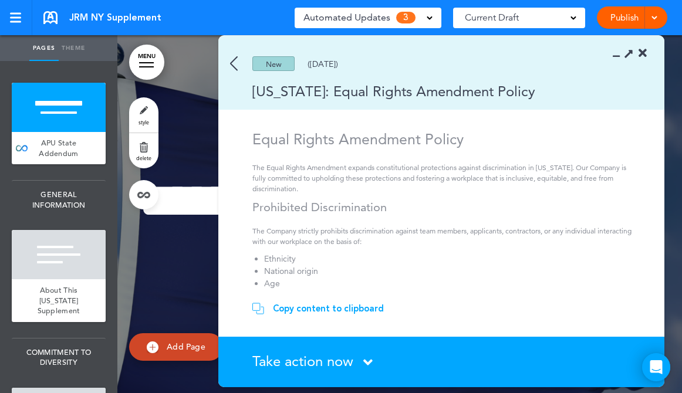
click at [363, 359] on div "Take action now Click here to change the status" at bounding box center [447, 361] width 391 height 15
click at [331, 367] on span "Take action now" at bounding box center [302, 361] width 101 height 17
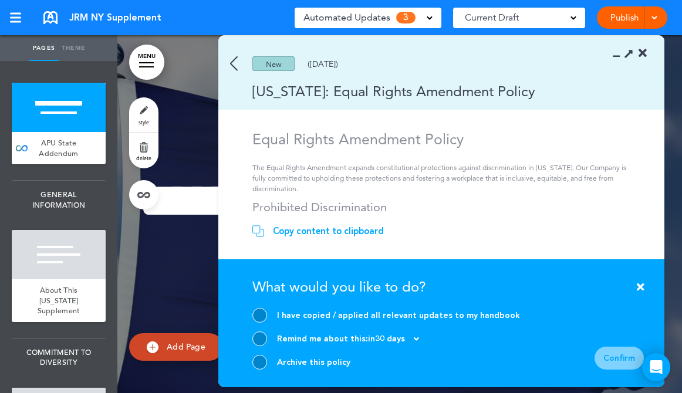
click at [259, 363] on div at bounding box center [259, 362] width 15 height 15
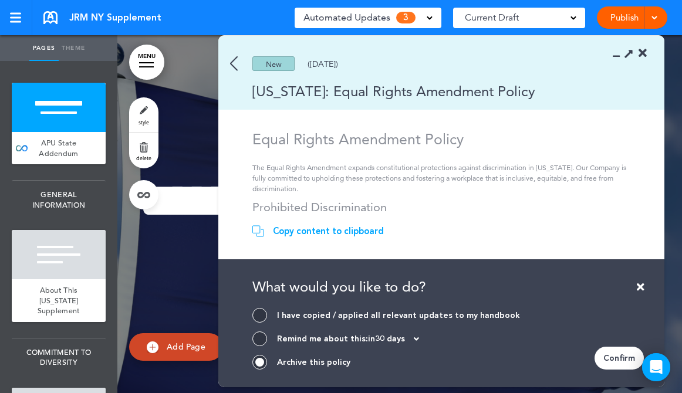
click at [604, 353] on div "Confirm" at bounding box center [618, 358] width 49 height 23
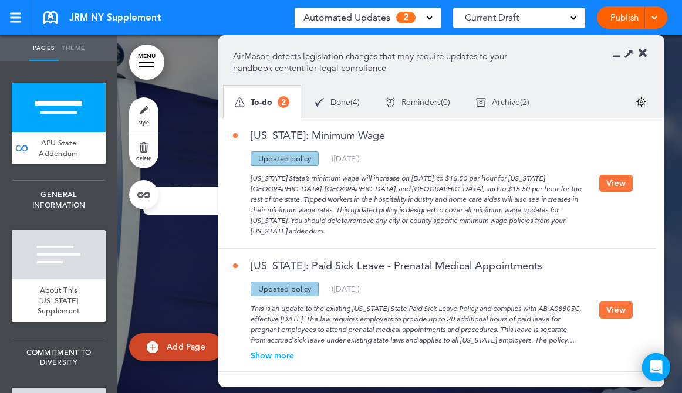
click at [614, 175] on button "View" at bounding box center [615, 183] width 33 height 17
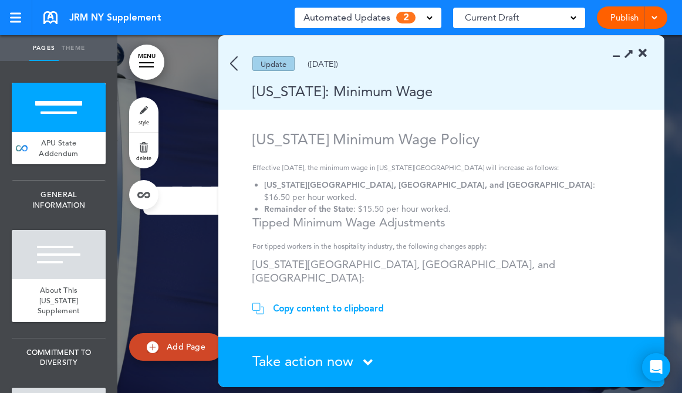
click at [315, 360] on span "Take action now" at bounding box center [302, 361] width 101 height 17
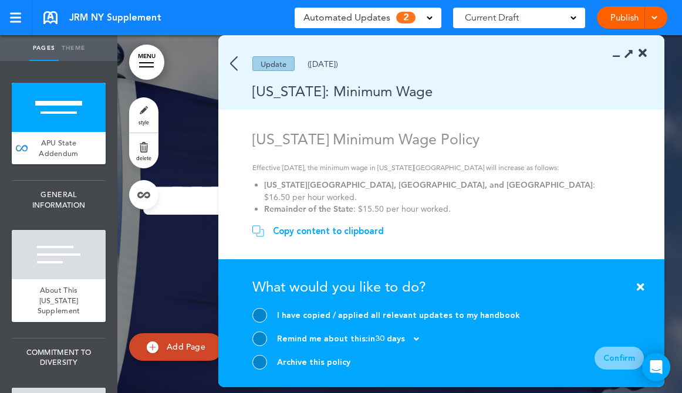
click at [261, 360] on div at bounding box center [259, 362] width 15 height 15
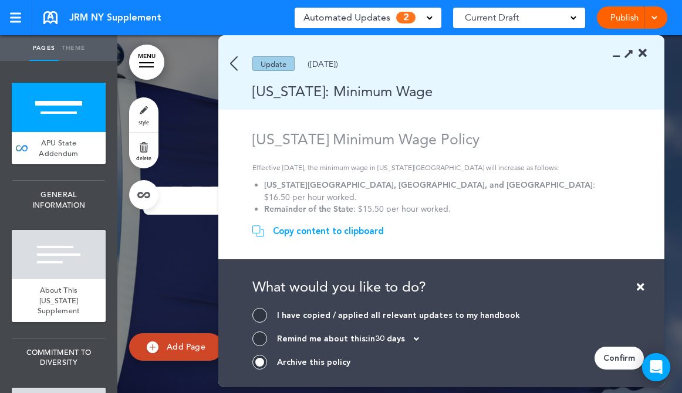
click at [616, 352] on div "Confirm" at bounding box center [618, 358] width 49 height 23
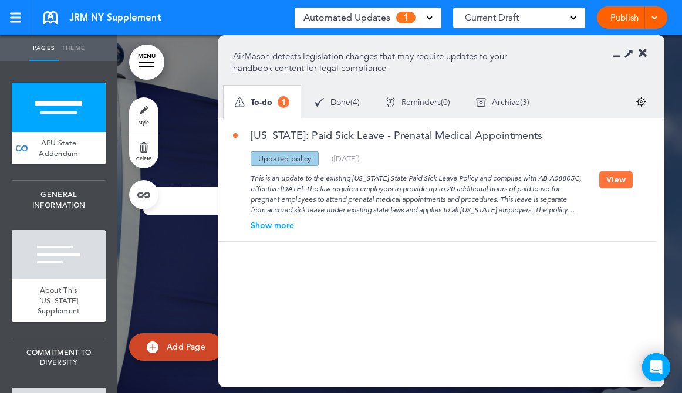
click at [619, 180] on button "View" at bounding box center [615, 179] width 33 height 17
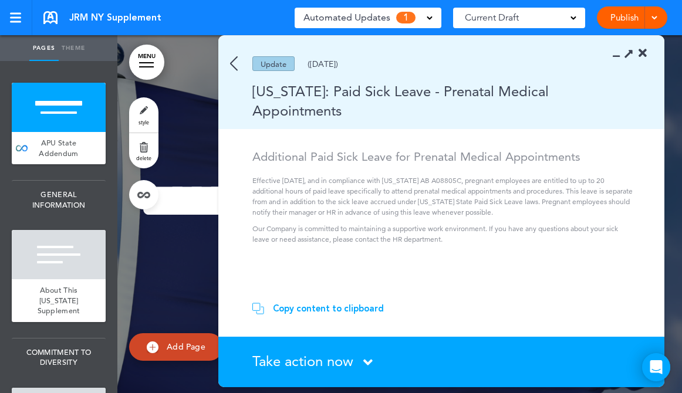
click at [323, 361] on span "Take action now" at bounding box center [302, 361] width 101 height 17
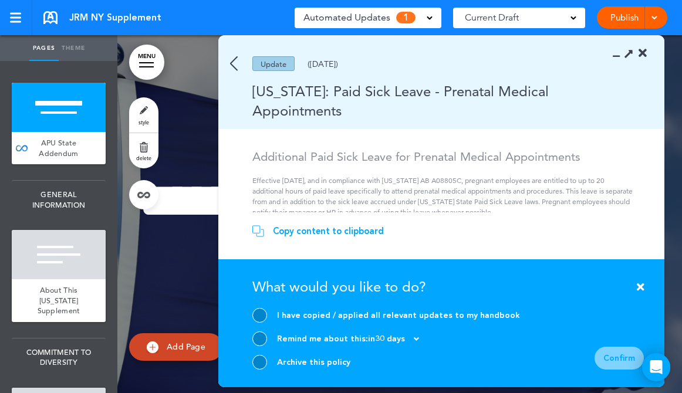
click at [263, 366] on div at bounding box center [259, 362] width 15 height 15
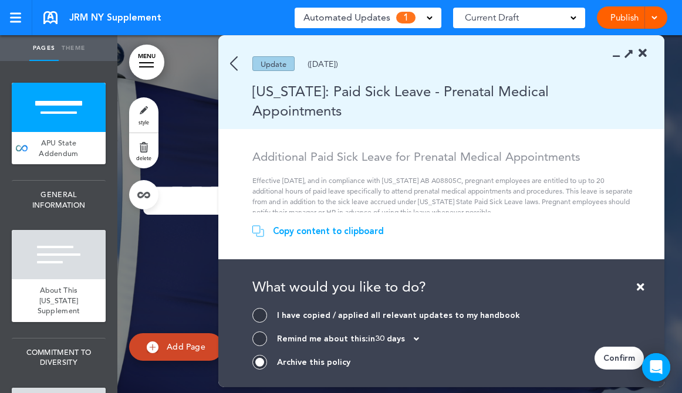
click at [617, 357] on div "Confirm" at bounding box center [618, 358] width 49 height 23
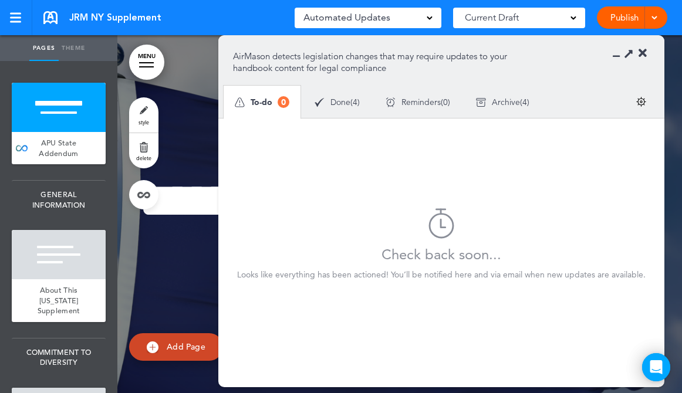
click at [49, 18] on link at bounding box center [50, 17] width 14 height 13
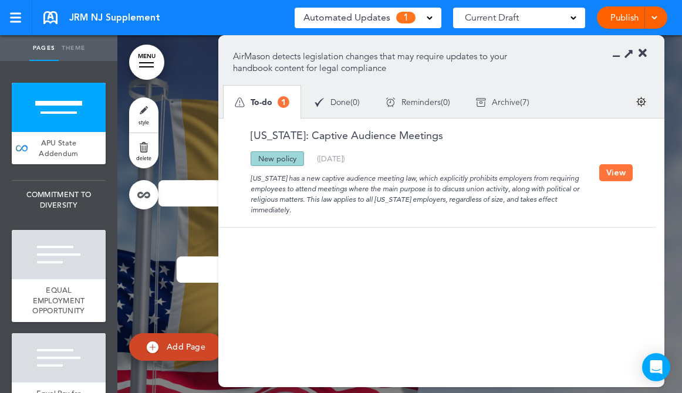
click at [616, 171] on button "View" at bounding box center [615, 172] width 33 height 17
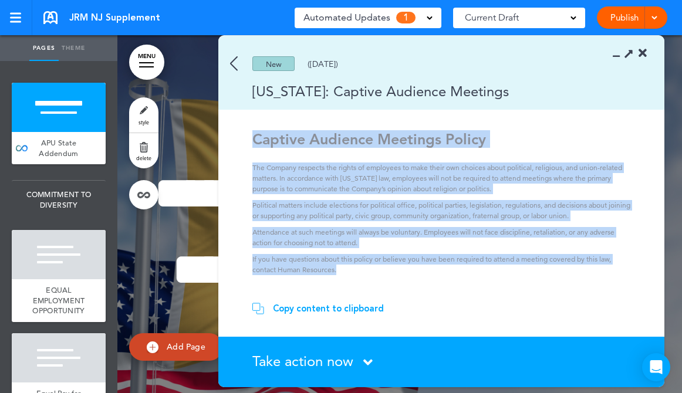
drag, startPoint x: 253, startPoint y: 136, endPoint x: 354, endPoint y: 266, distance: 164.3
click at [354, 266] on div "Captive Audience Meetings Policy The Company respects the rights of employees t…" at bounding box center [442, 202] width 381 height 145
copy div "Captive Audience Meetings Policy The Company respects the rights of employees t…"
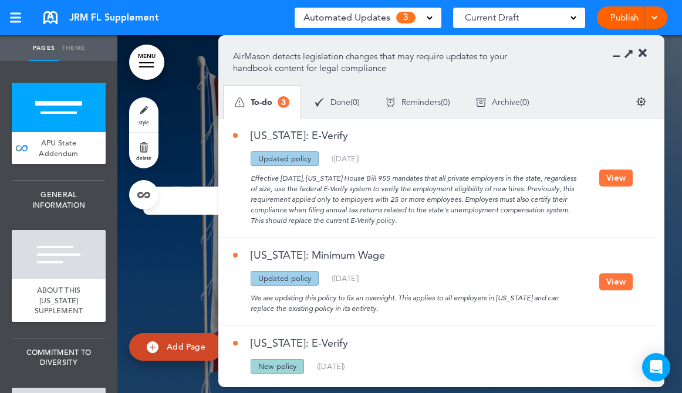
click at [49, 18] on link at bounding box center [50, 17] width 14 height 13
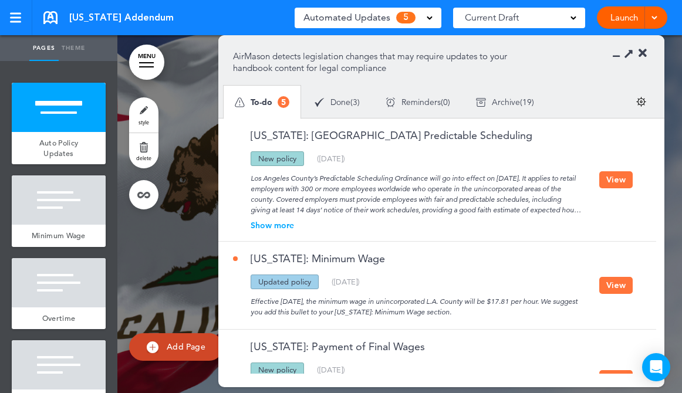
click at [285, 224] on div "Show more" at bounding box center [416, 225] width 366 height 8
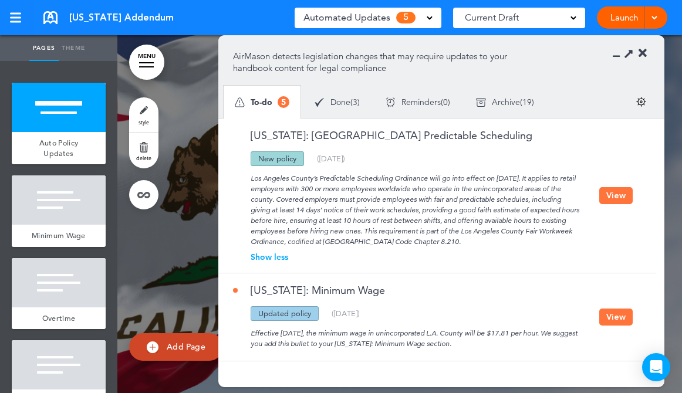
click at [643, 54] on icon at bounding box center [642, 54] width 8 height 12
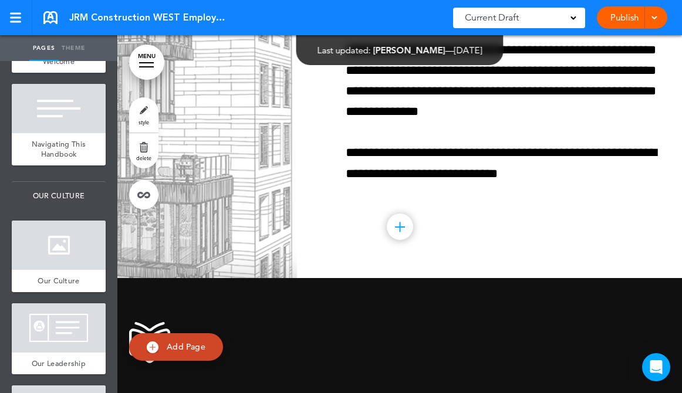
scroll to position [228, 0]
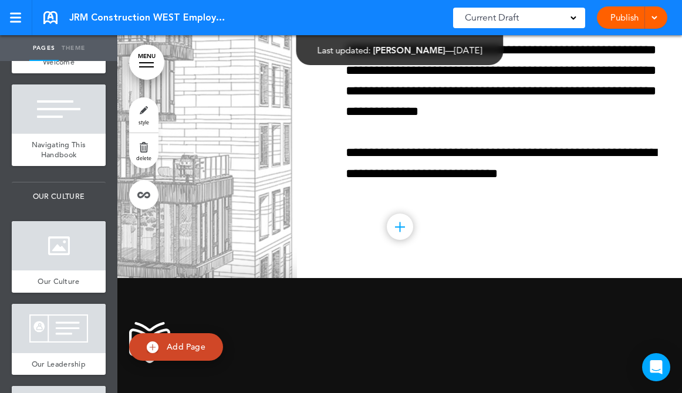
click at [154, 53] on link "MENU" at bounding box center [146, 62] width 35 height 35
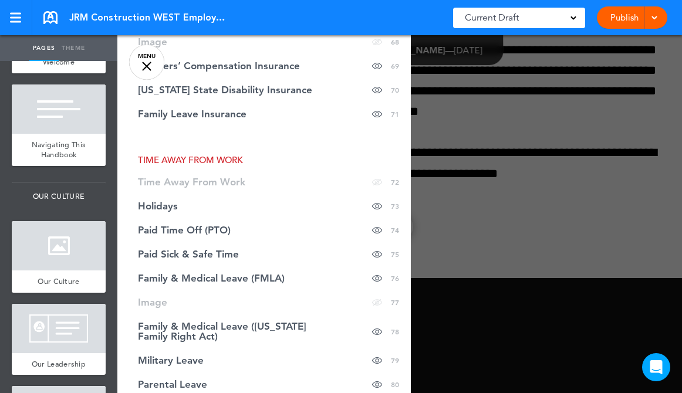
scroll to position [2010, 0]
click at [236, 249] on span "Paid Sick & Safe Time" at bounding box center [188, 254] width 101 height 10
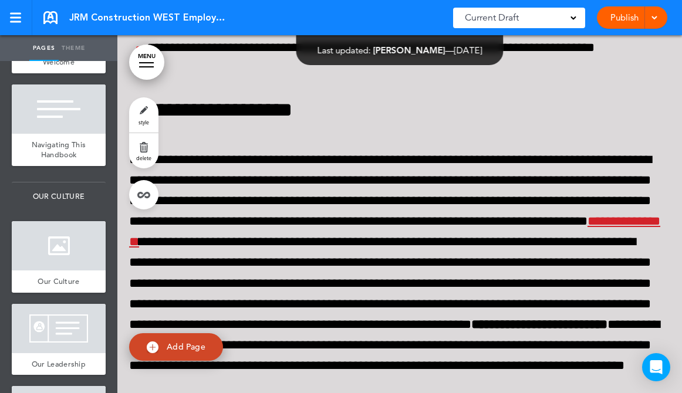
scroll to position [77975, 0]
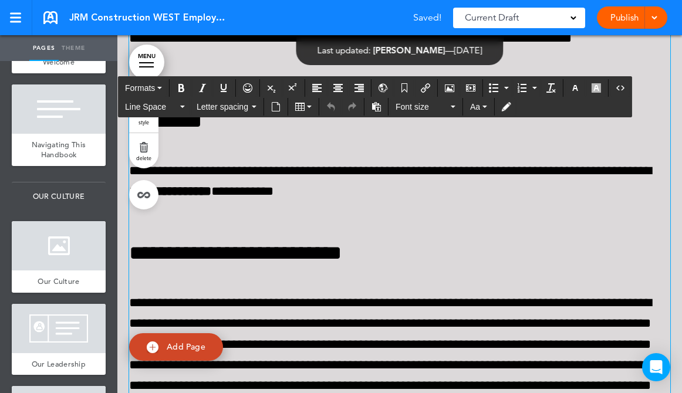
scroll to position [78560, 0]
